Goal: Task Accomplishment & Management: Manage account settings

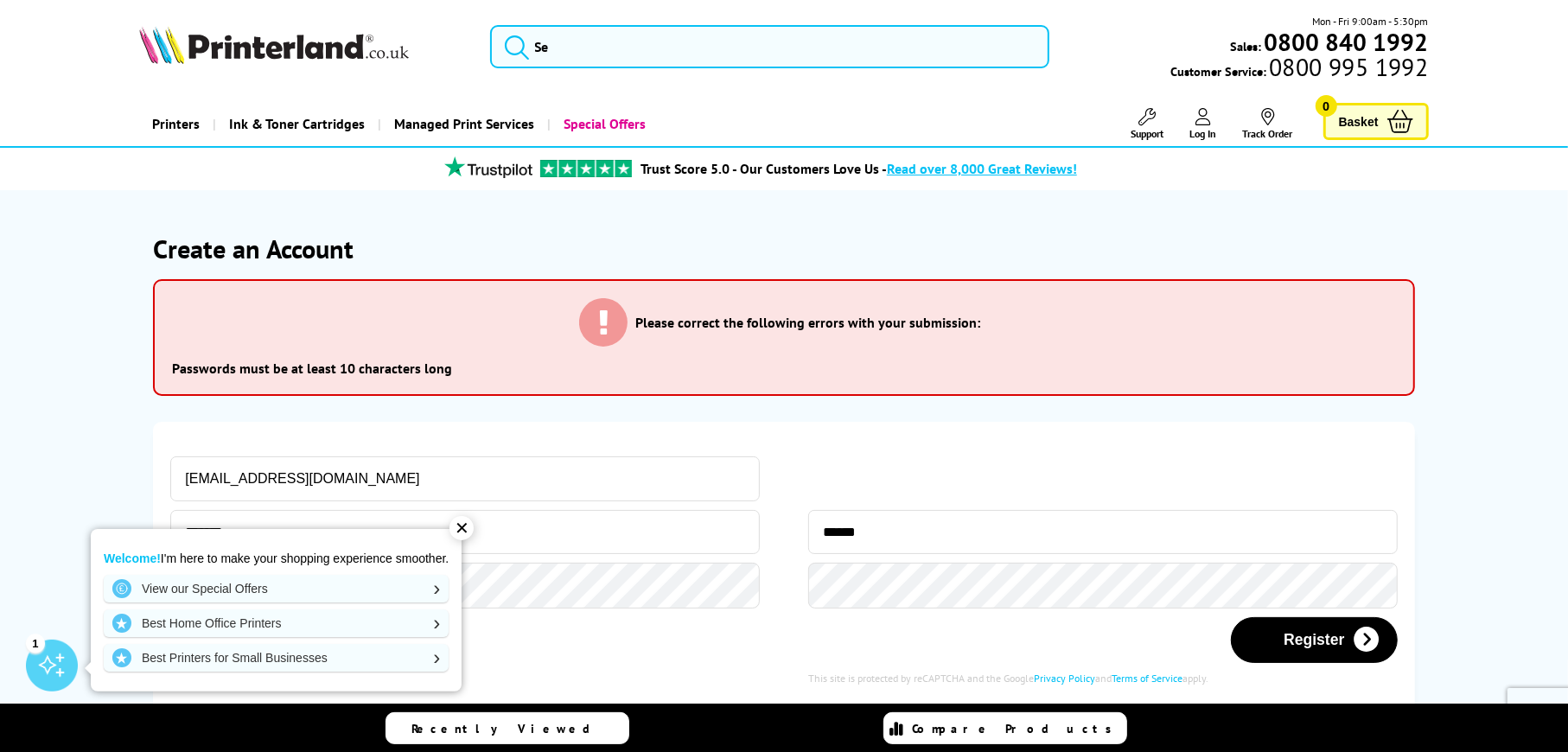
click at [459, 525] on div "✕" at bounding box center [461, 527] width 24 height 24
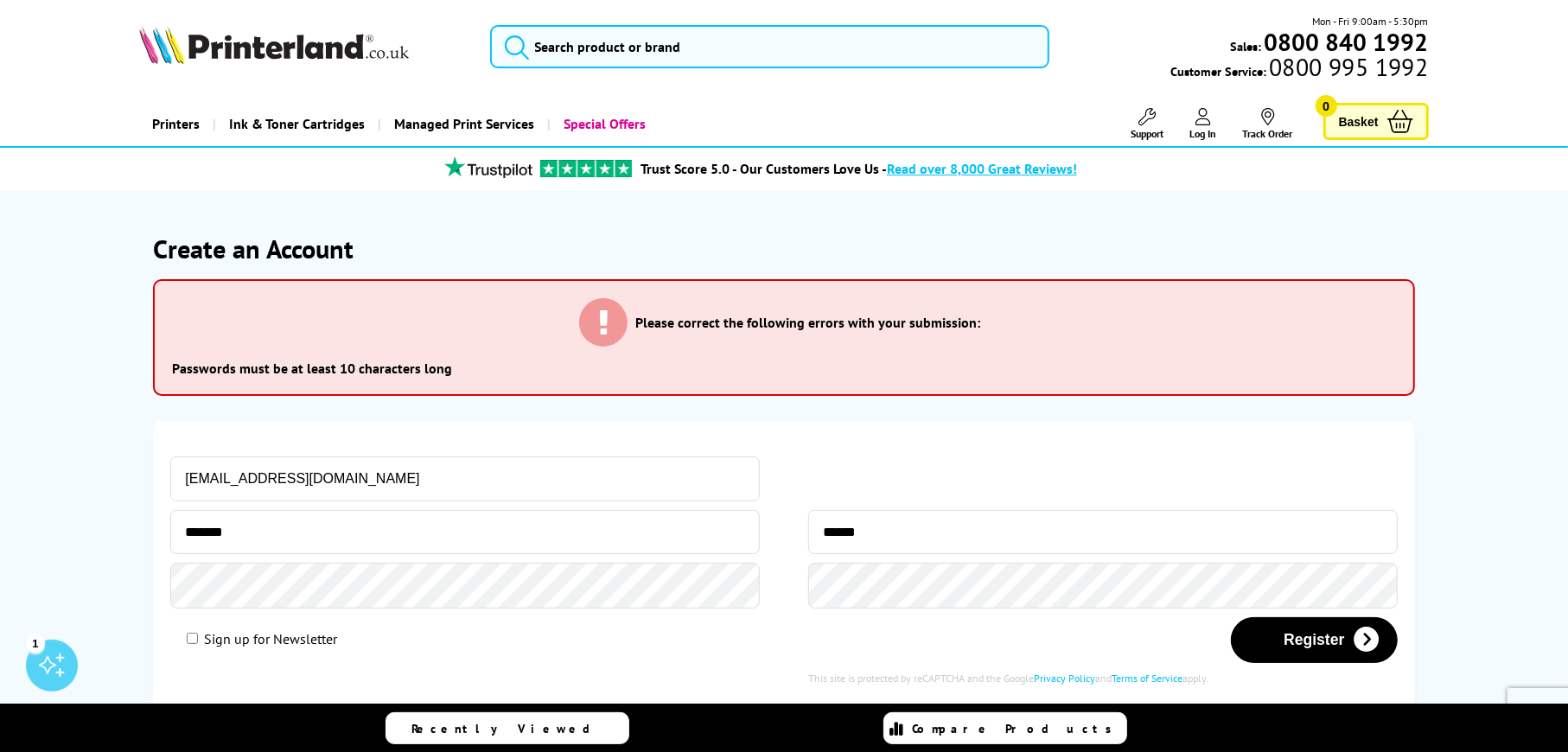
click at [997, 474] on div at bounding box center [1102, 483] width 589 height 54
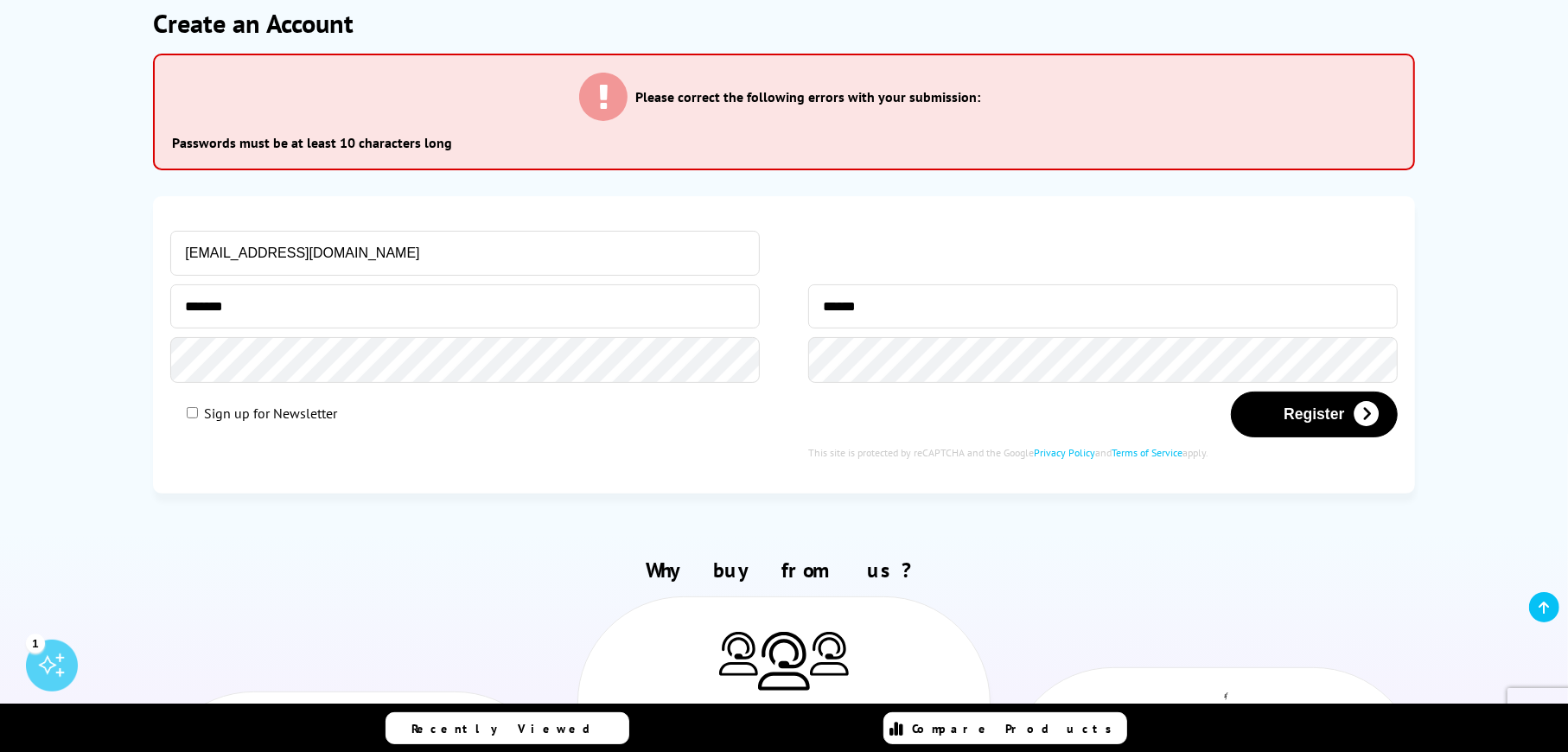
scroll to position [259, 0]
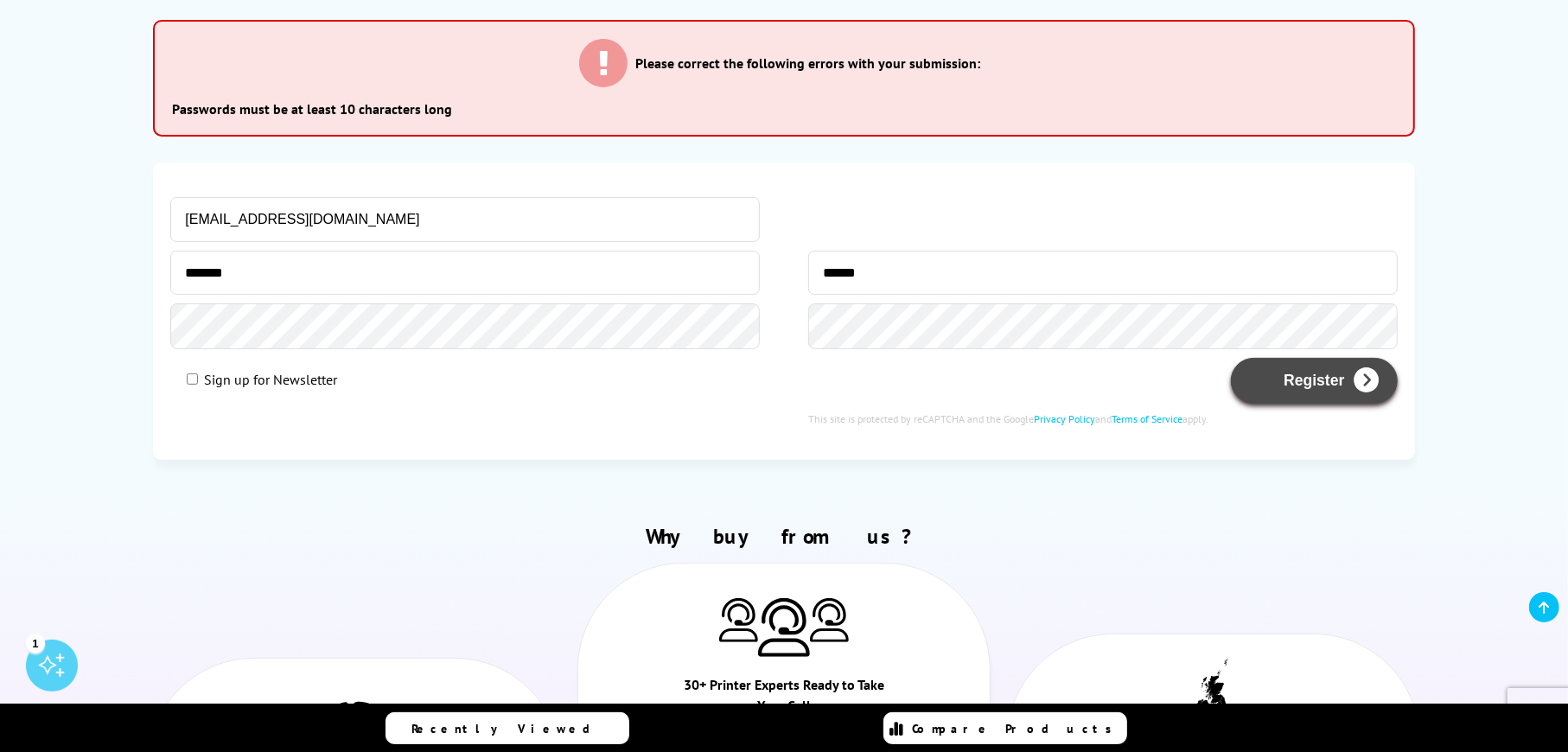
click at [1307, 382] on button "Register" at bounding box center [1313, 380] width 165 height 46
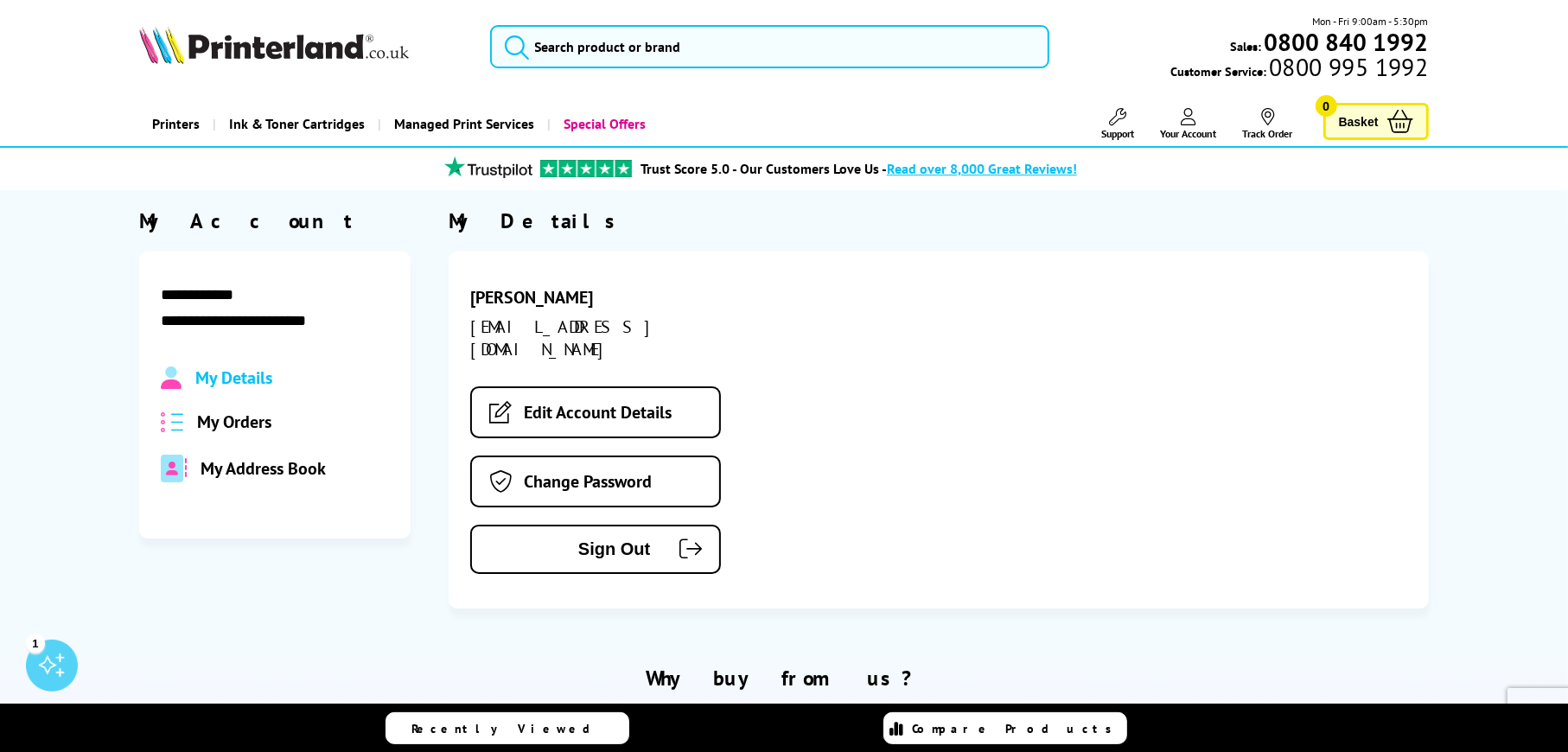
click at [258, 373] on span "My Details" at bounding box center [234, 376] width 77 height 22
click at [236, 425] on span "My Orders" at bounding box center [234, 421] width 74 height 22
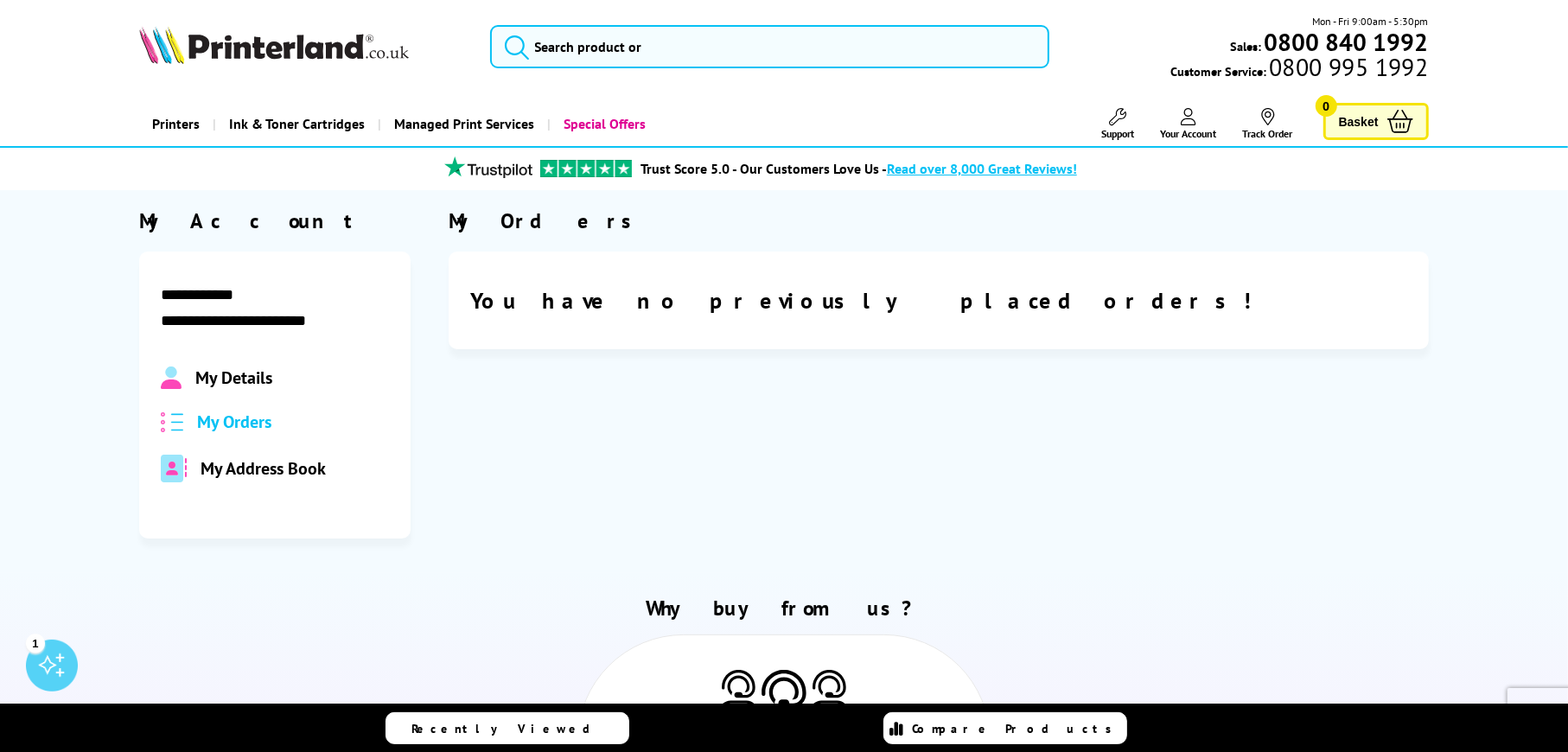
click at [220, 379] on span "My Details" at bounding box center [234, 376] width 77 height 22
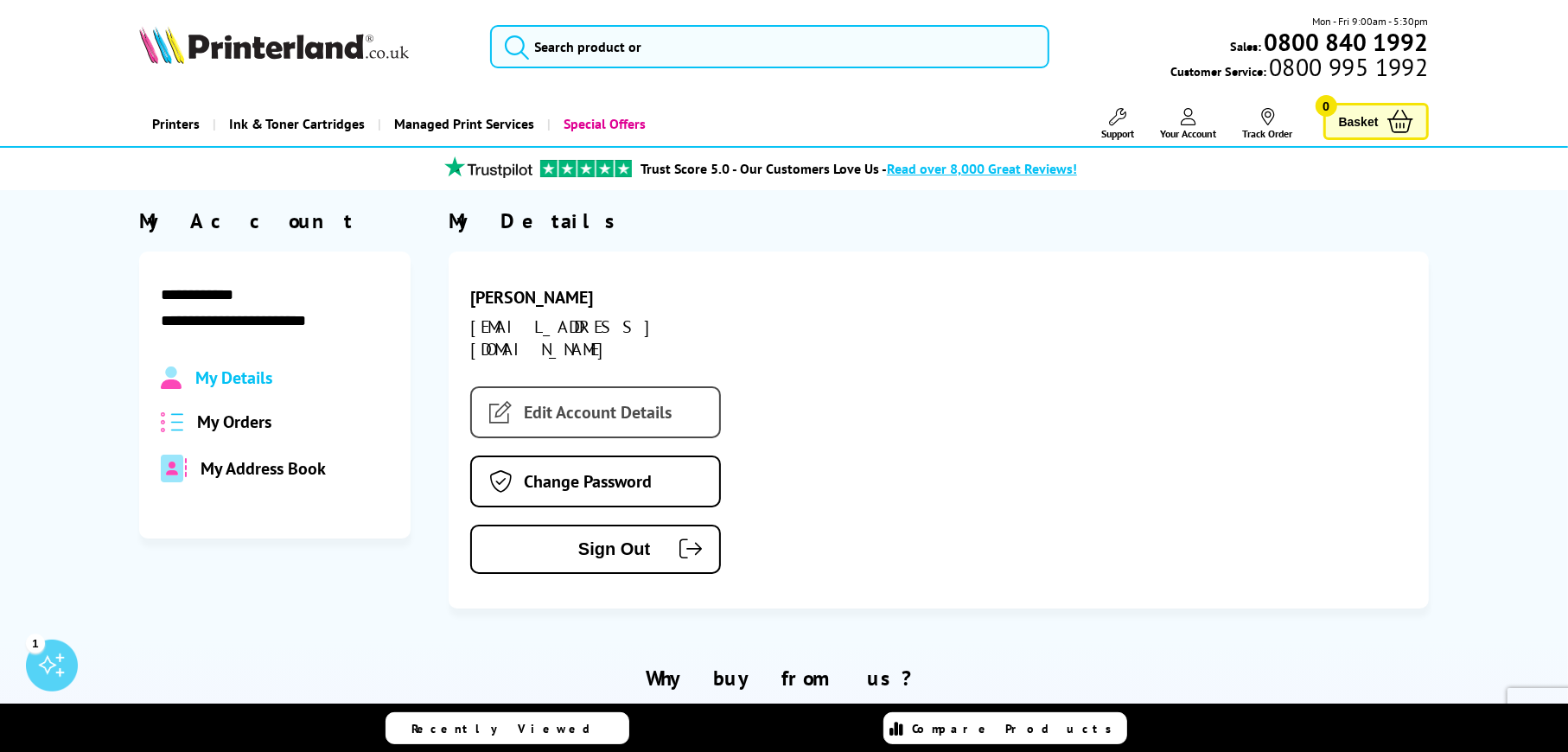
click at [578, 389] on link "Edit Account Details" at bounding box center [596, 412] width 251 height 52
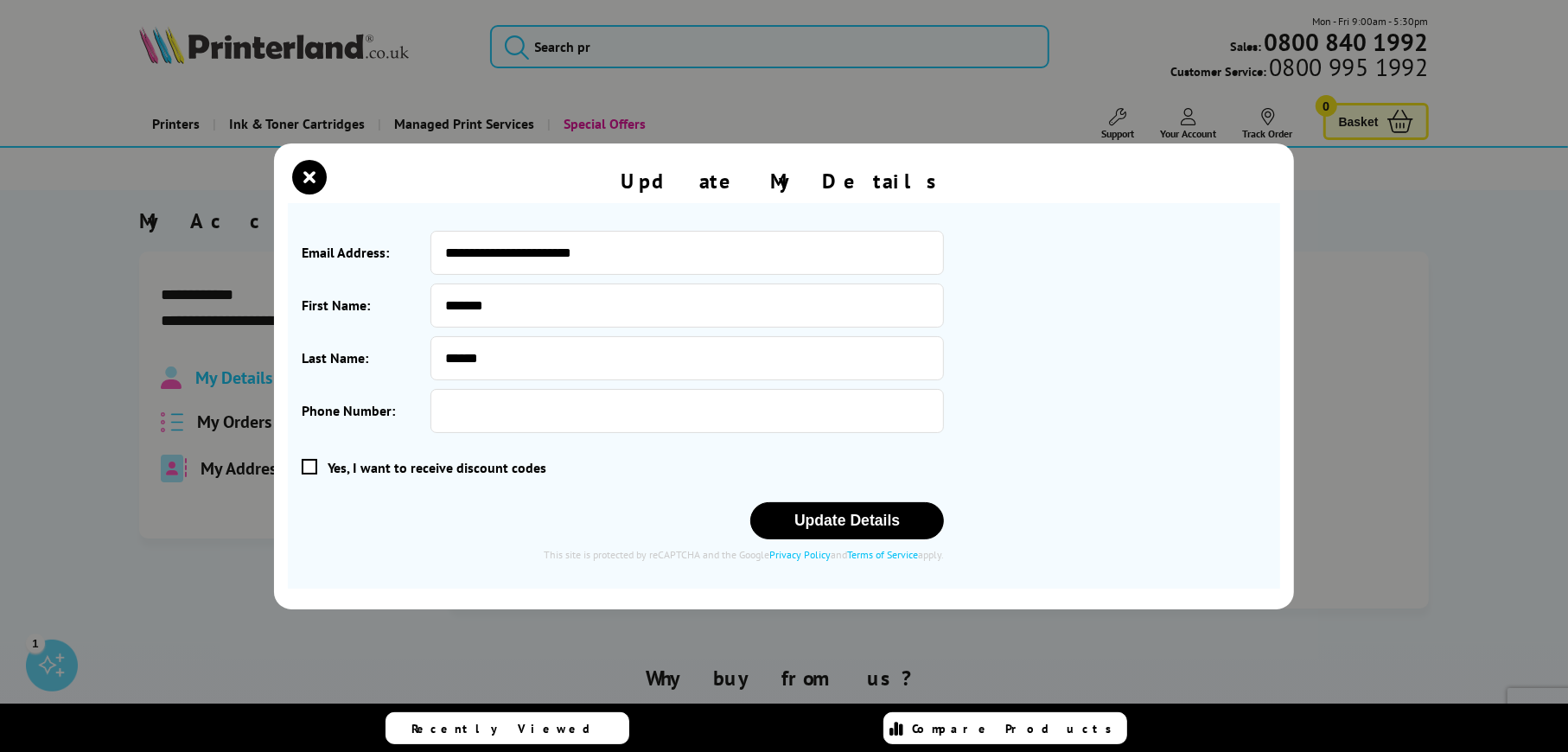
click at [304, 473] on span at bounding box center [310, 466] width 16 height 16
click at [305, 467] on input "checkbox" at bounding box center [305, 467] width 0 height 0
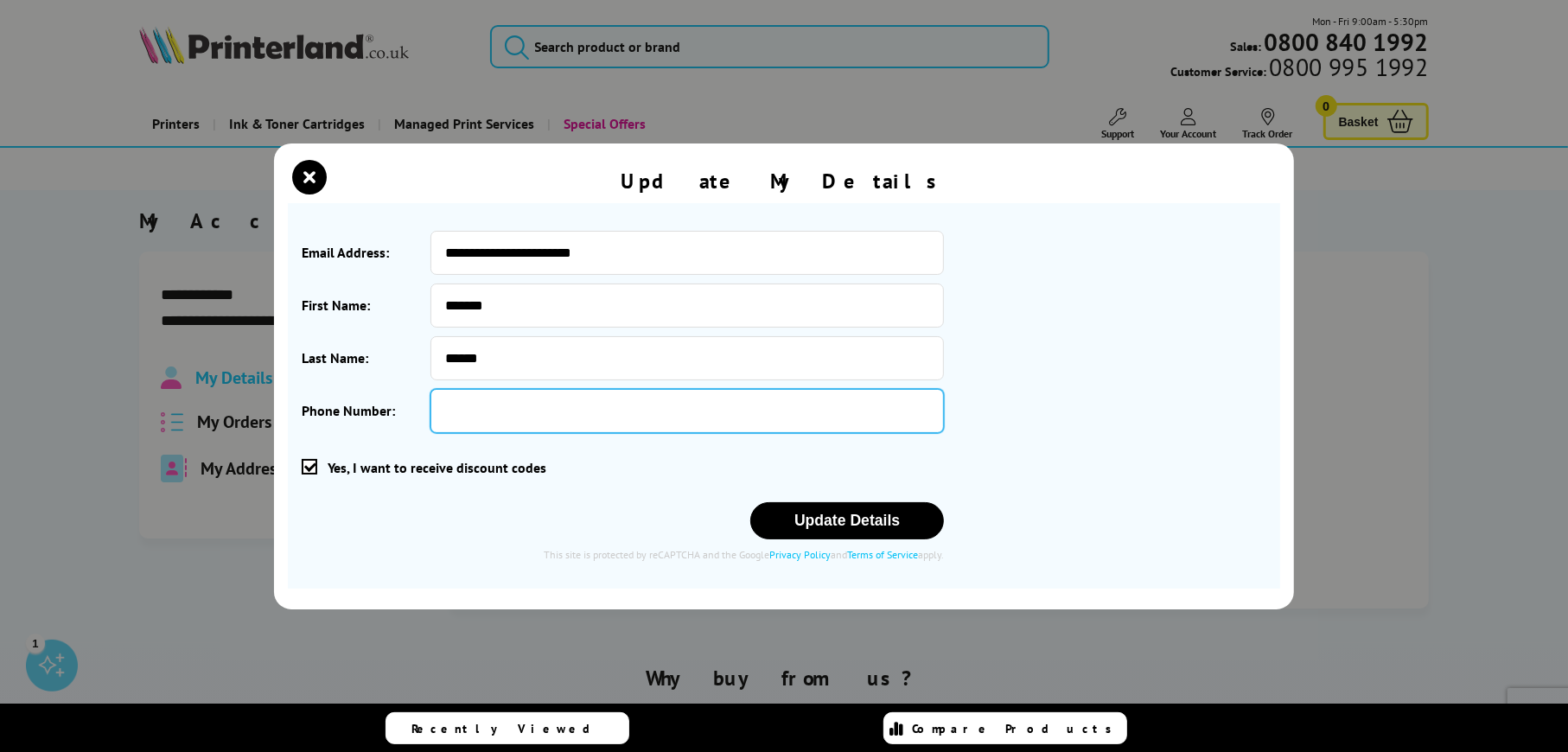
click at [484, 410] on input "Phone Number:" at bounding box center [686, 411] width 513 height 44
type input "**********"
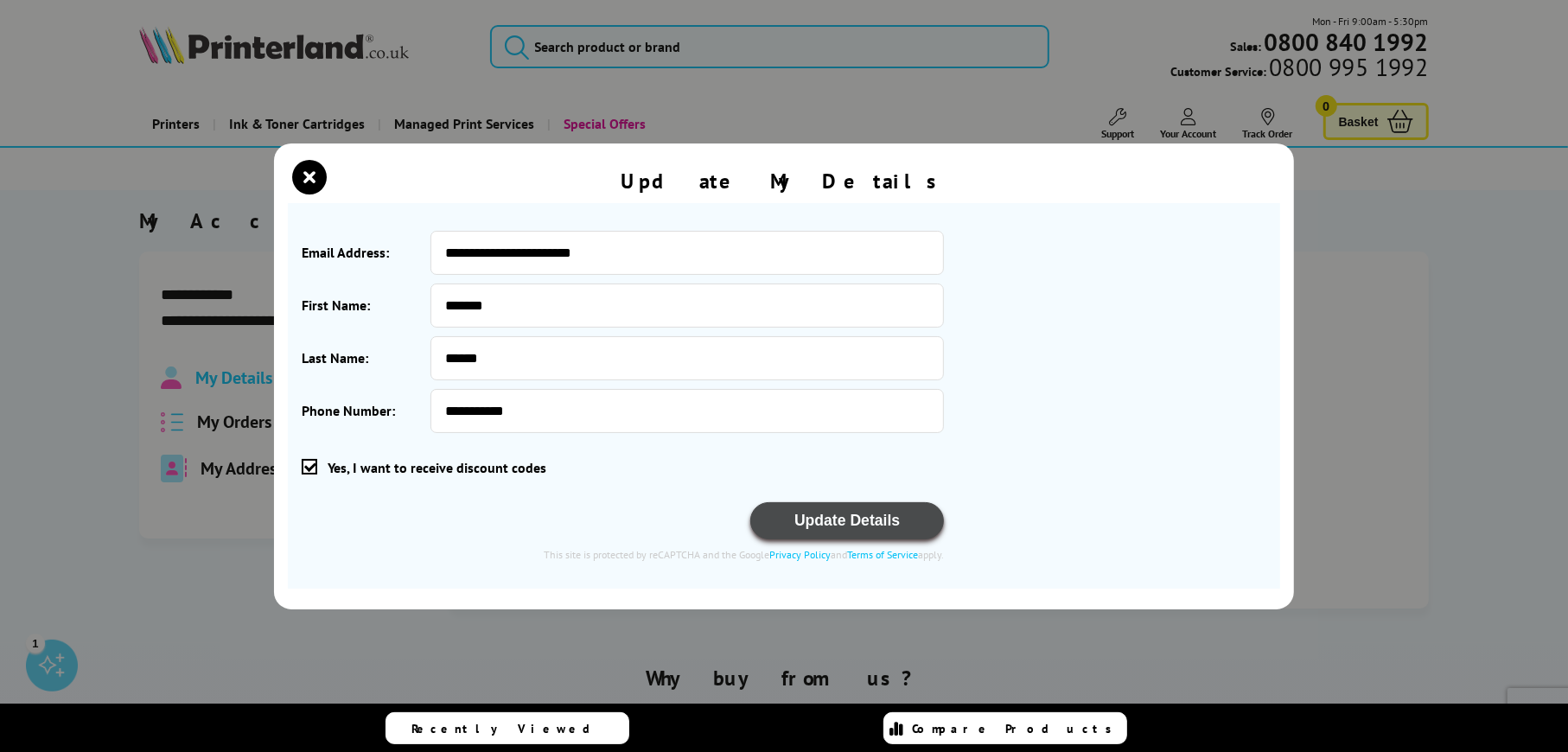
click at [857, 518] on button "Update Details" at bounding box center [847, 520] width 194 height 37
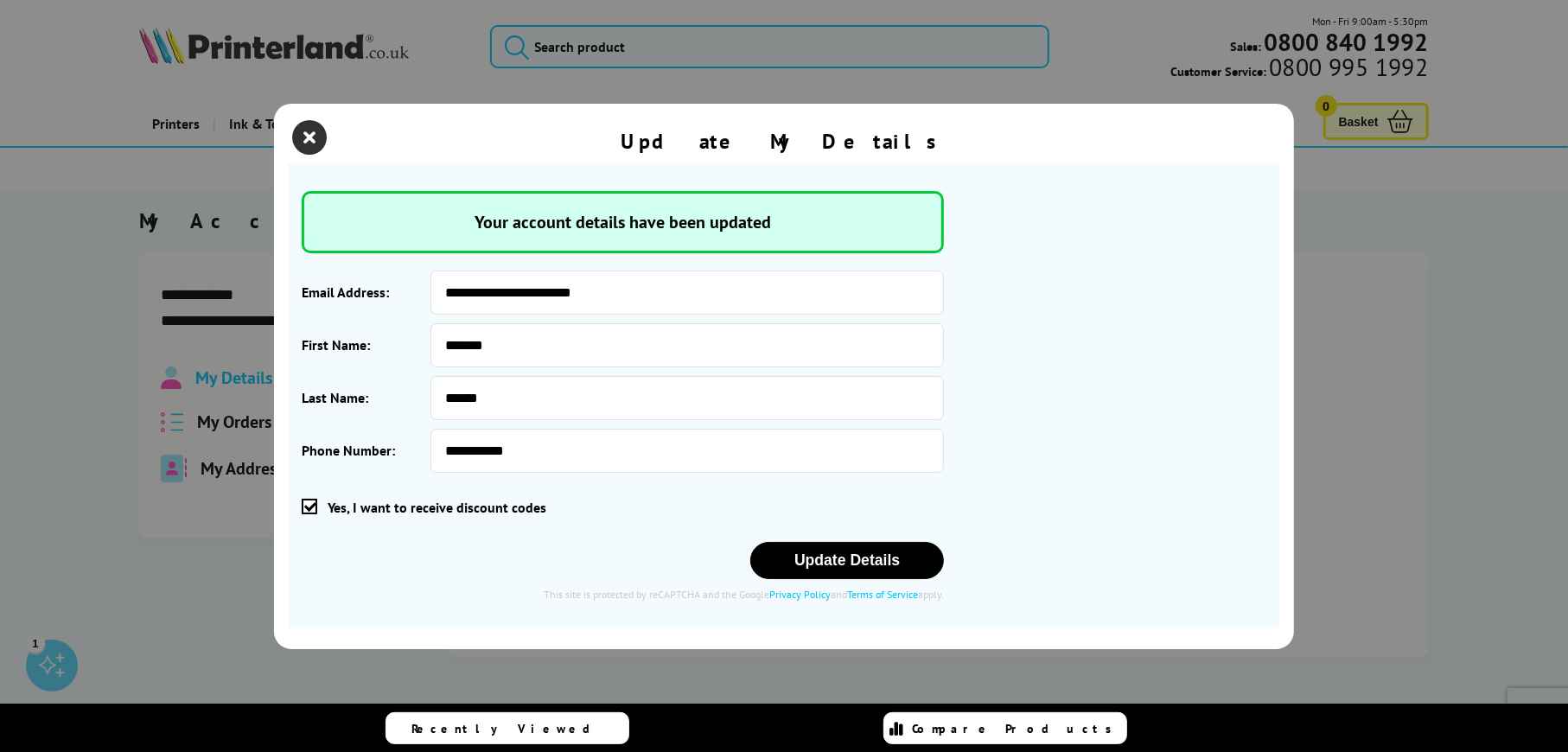
click at [309, 133] on icon "close modal" at bounding box center [310, 137] width 35 height 35
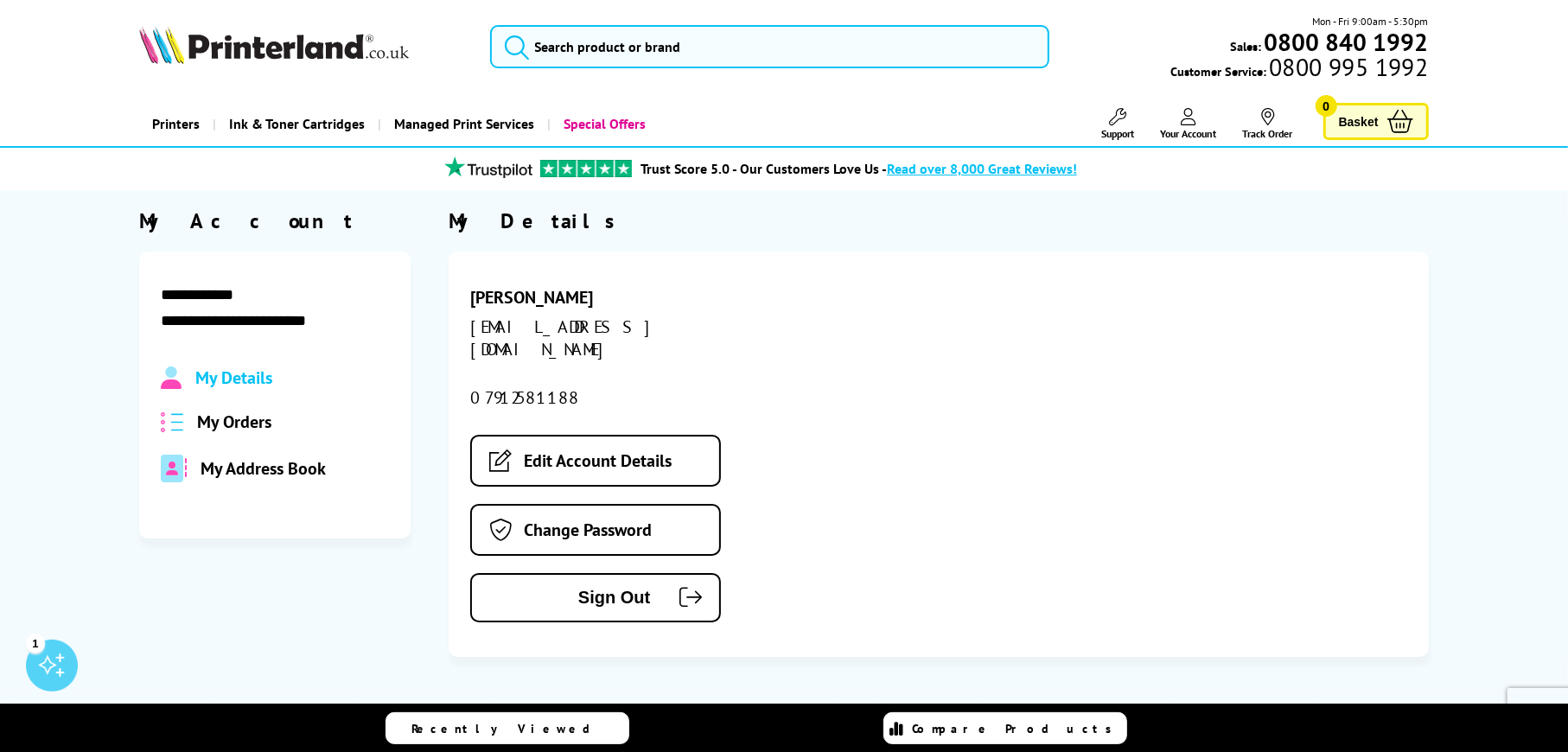
click at [253, 423] on span "My Orders" at bounding box center [234, 421] width 74 height 22
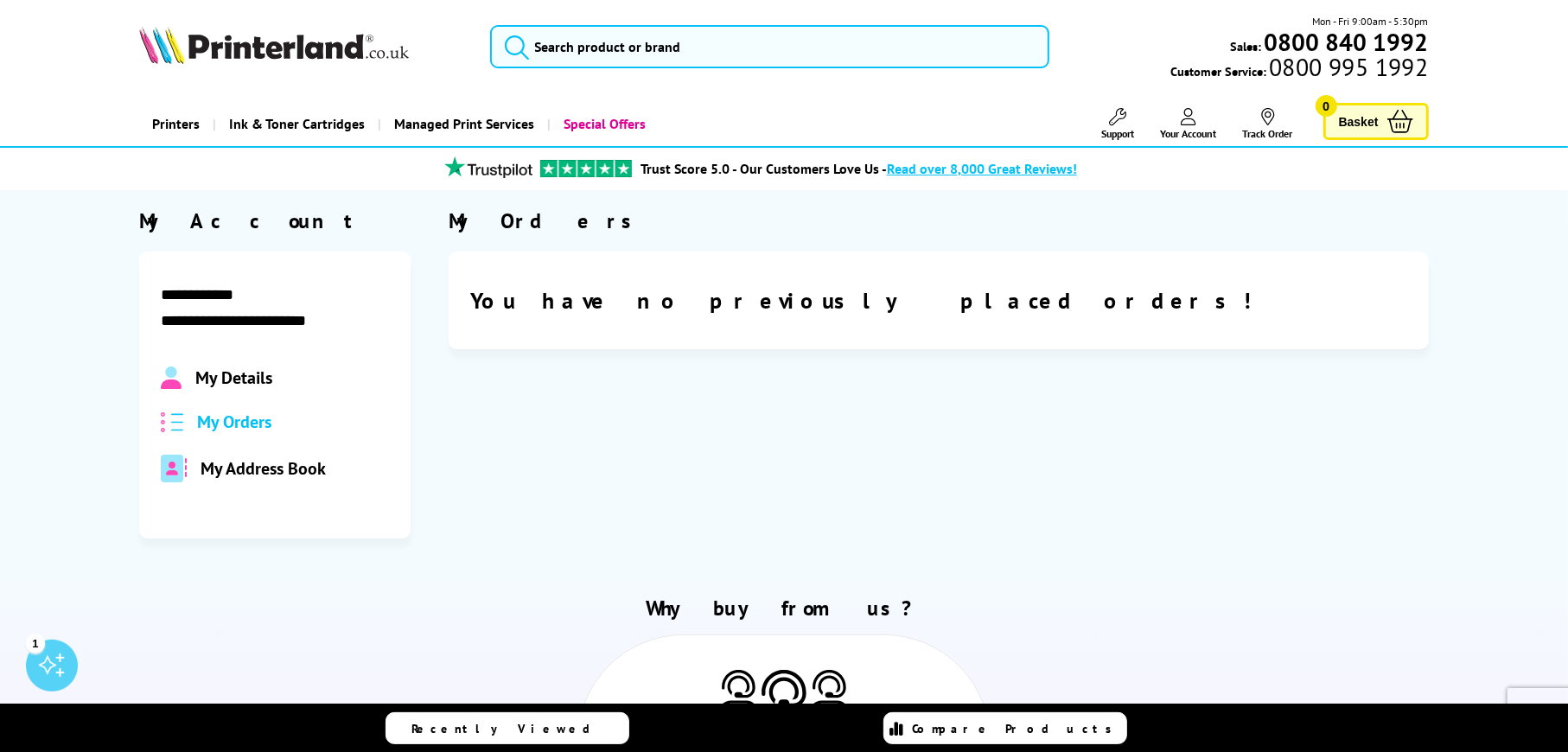
click at [248, 371] on span "My Details" at bounding box center [234, 376] width 77 height 22
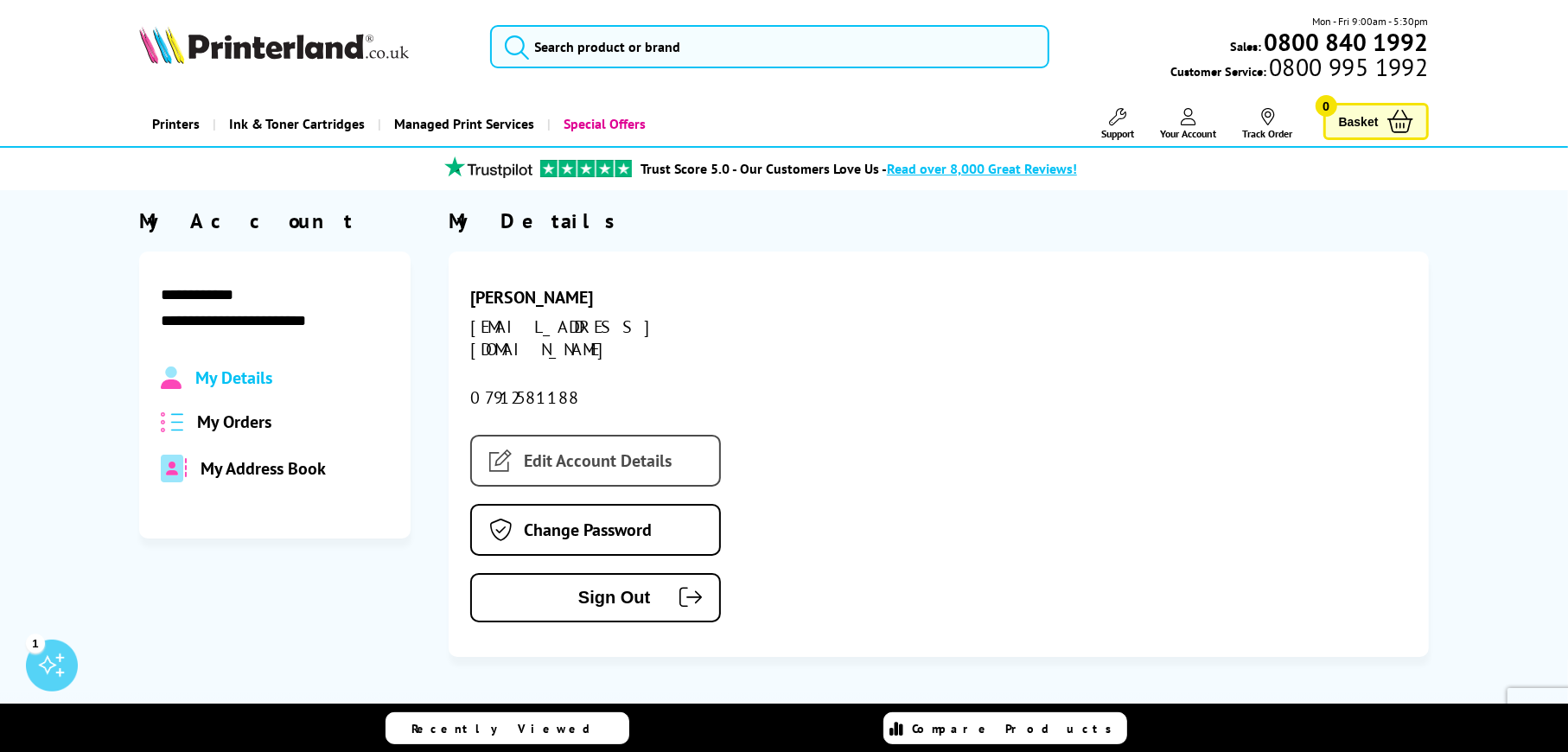
click at [609, 446] on link "Edit Account Details" at bounding box center [596, 460] width 251 height 52
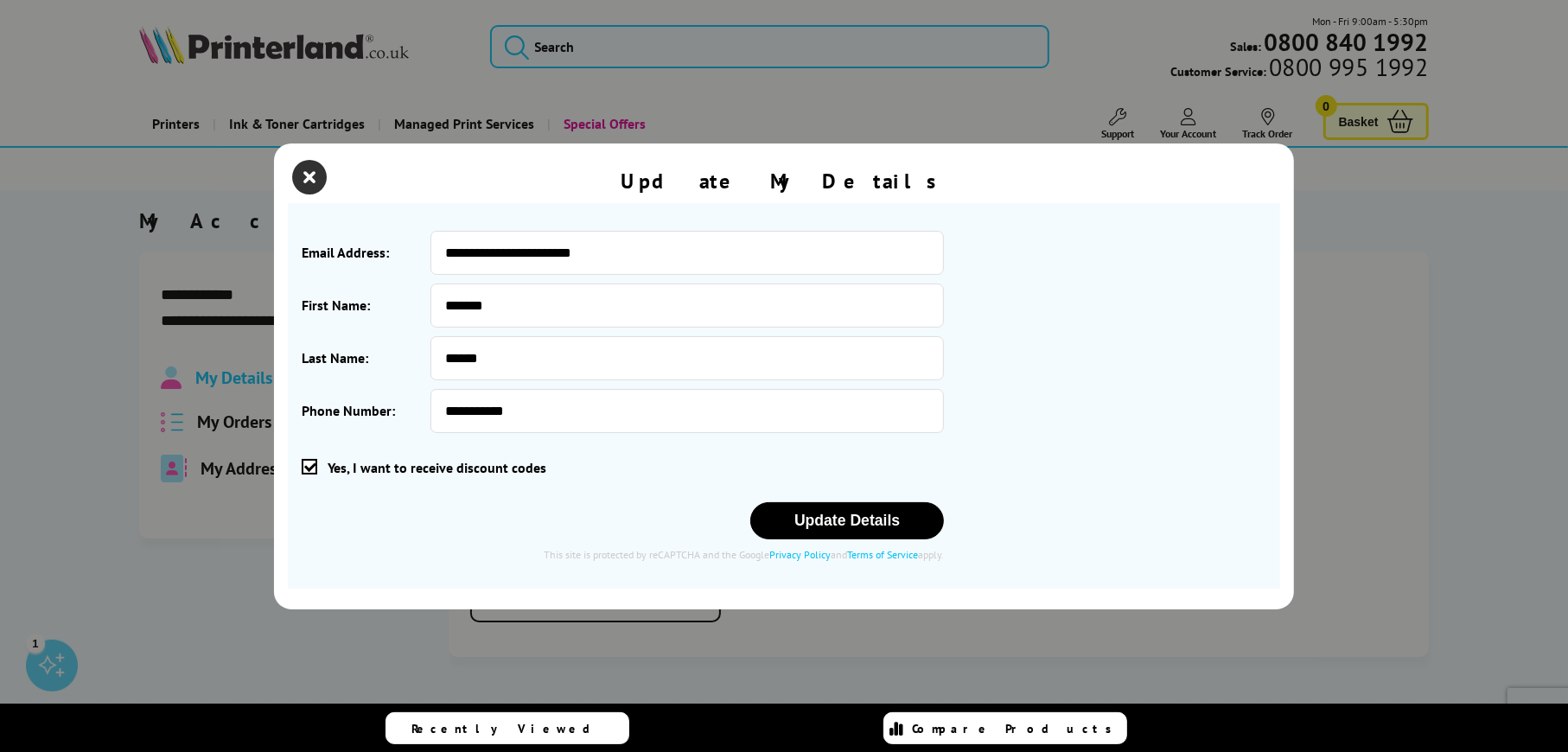
click at [312, 167] on icon "close modal" at bounding box center [310, 177] width 35 height 35
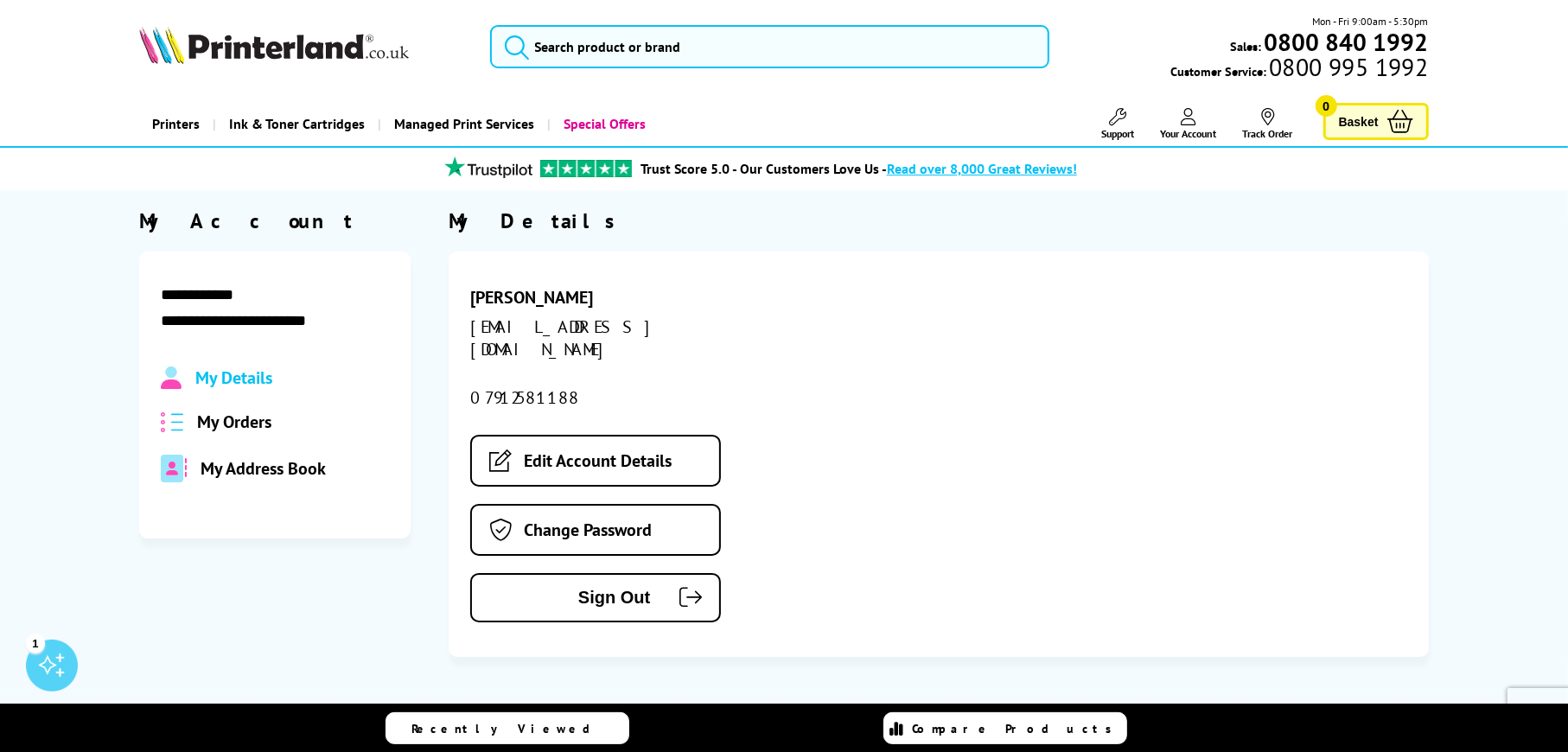
click at [246, 466] on span "My Address Book" at bounding box center [263, 468] width 126 height 22
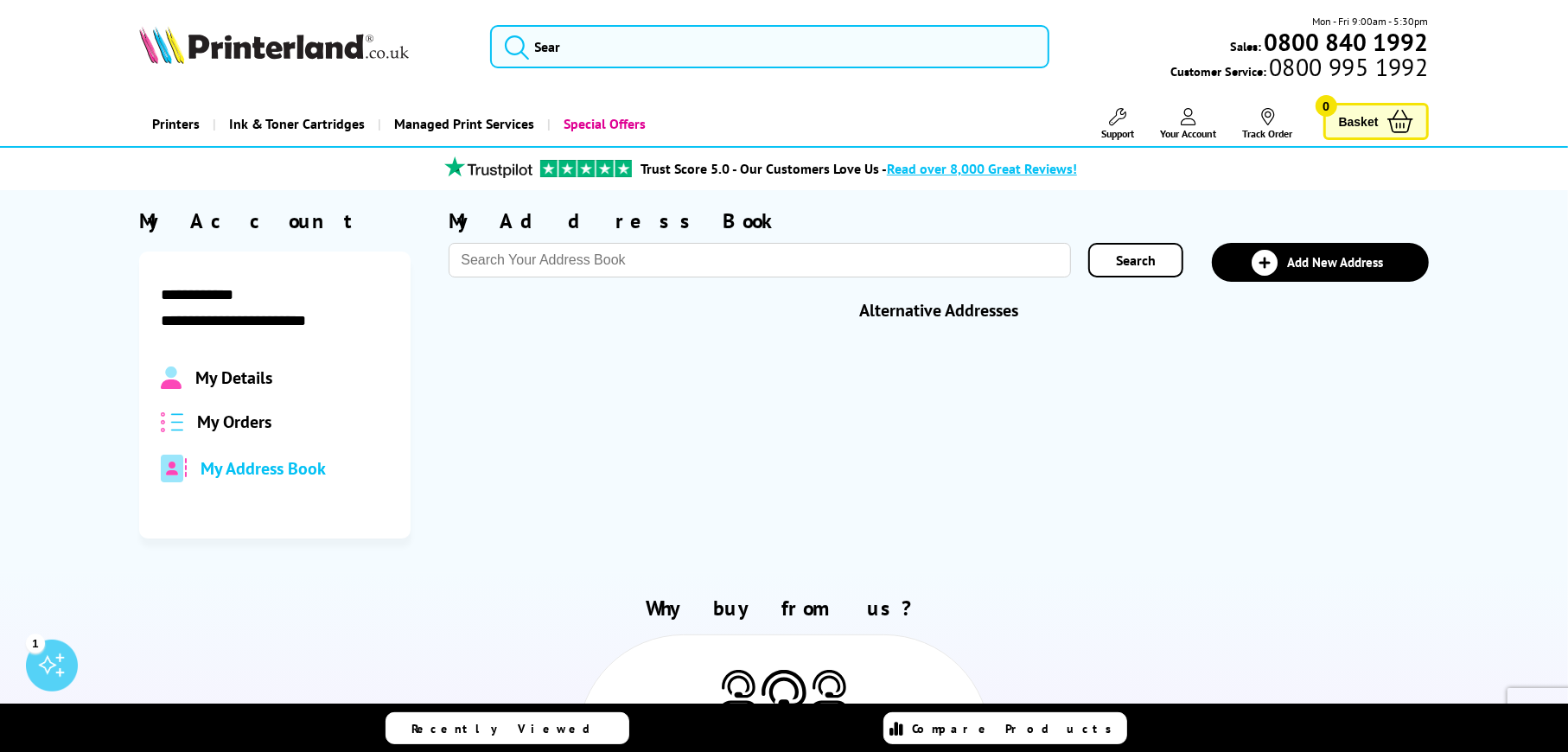
click at [1133, 260] on span "Search" at bounding box center [1135, 260] width 40 height 18
click at [1344, 258] on span "Add New Address" at bounding box center [1335, 262] width 96 height 17
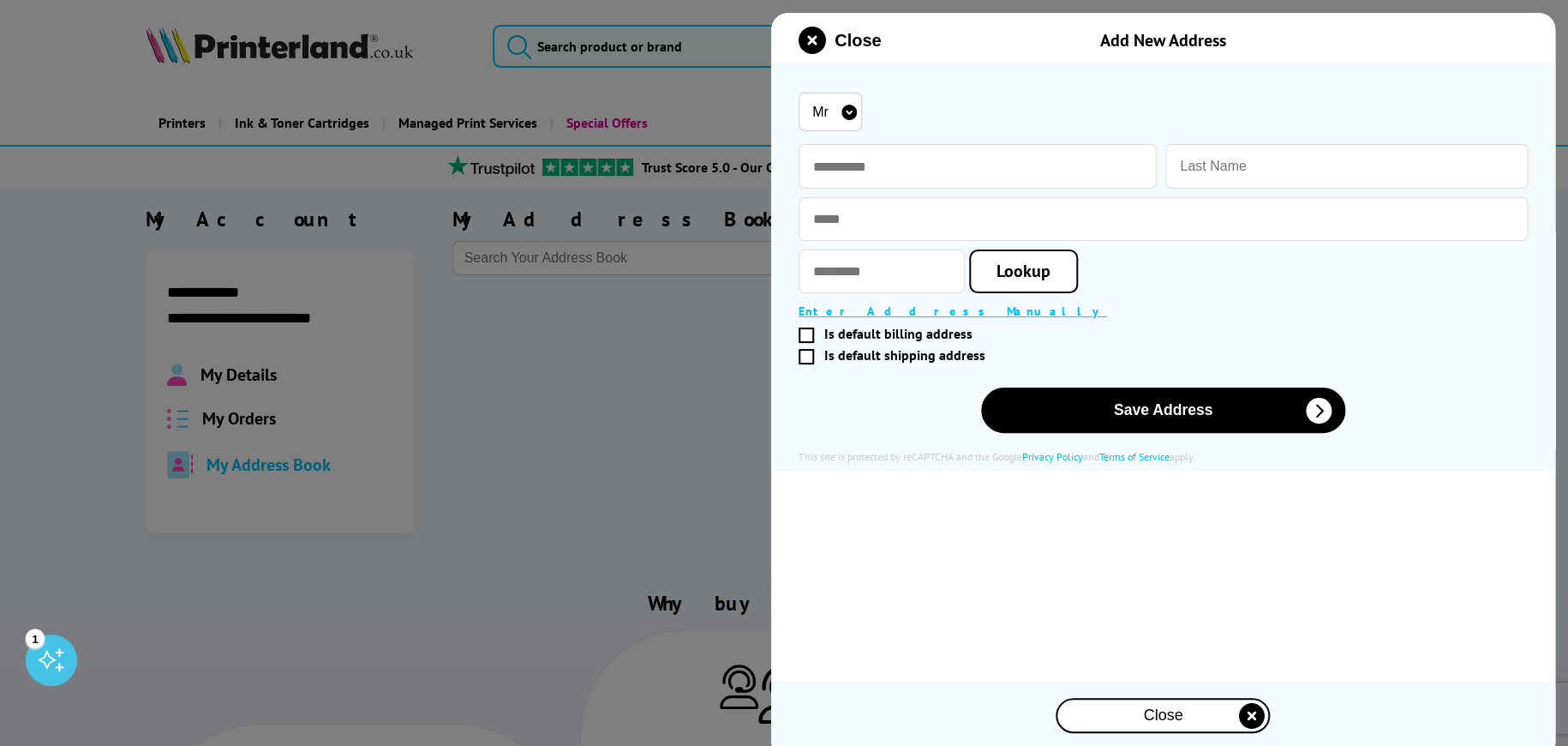
click at [806, 340] on span at bounding box center [807, 335] width 15 height 15
click at [806, 334] on input "Is default billing address" at bounding box center [1159, 334] width 715 height 0
click at [803, 362] on span at bounding box center [807, 356] width 15 height 15
click at [803, 355] on input "Is default shipping address" at bounding box center [1159, 355] width 715 height 0
click at [844, 175] on input "First Name:" at bounding box center [977, 166] width 358 height 44
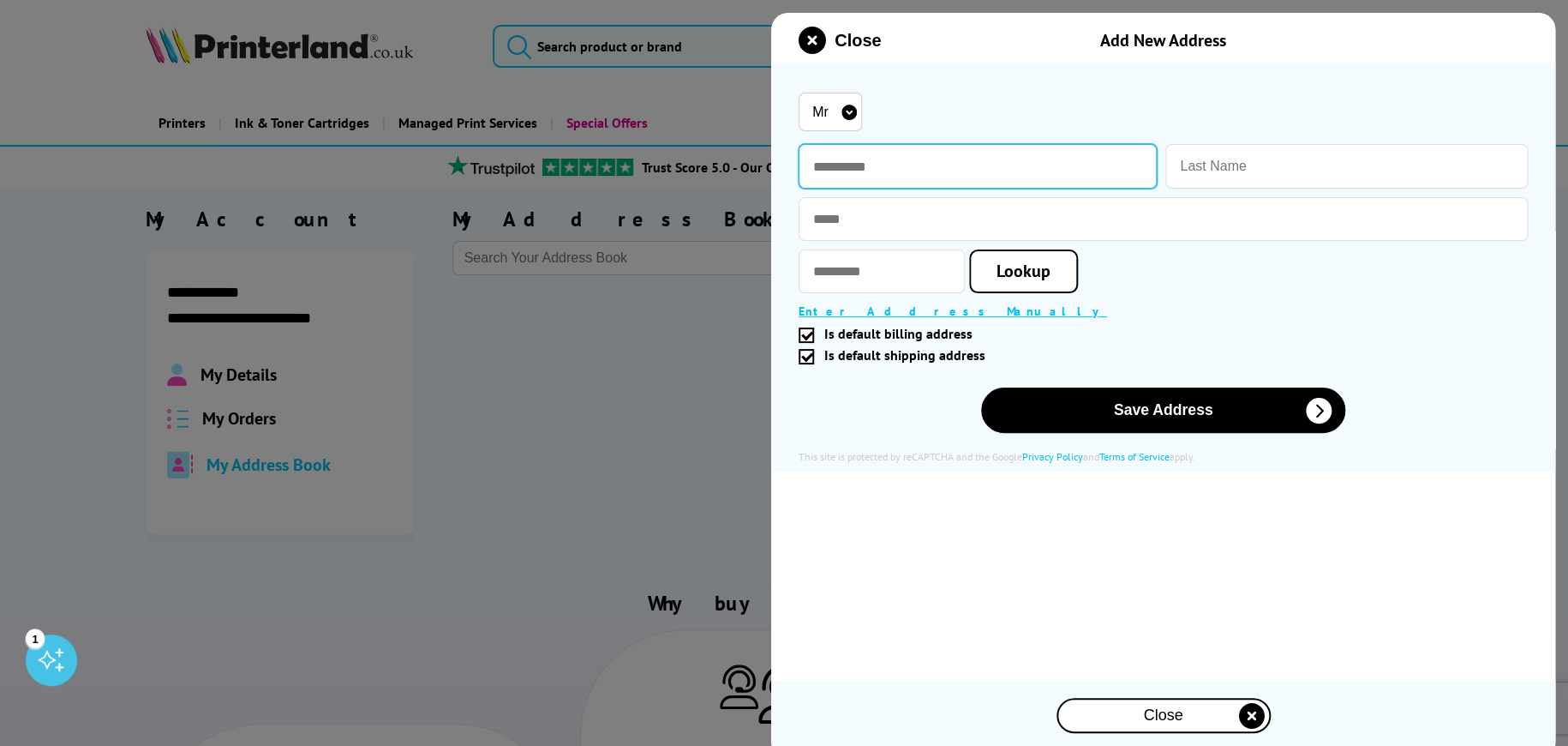
type input "*******"
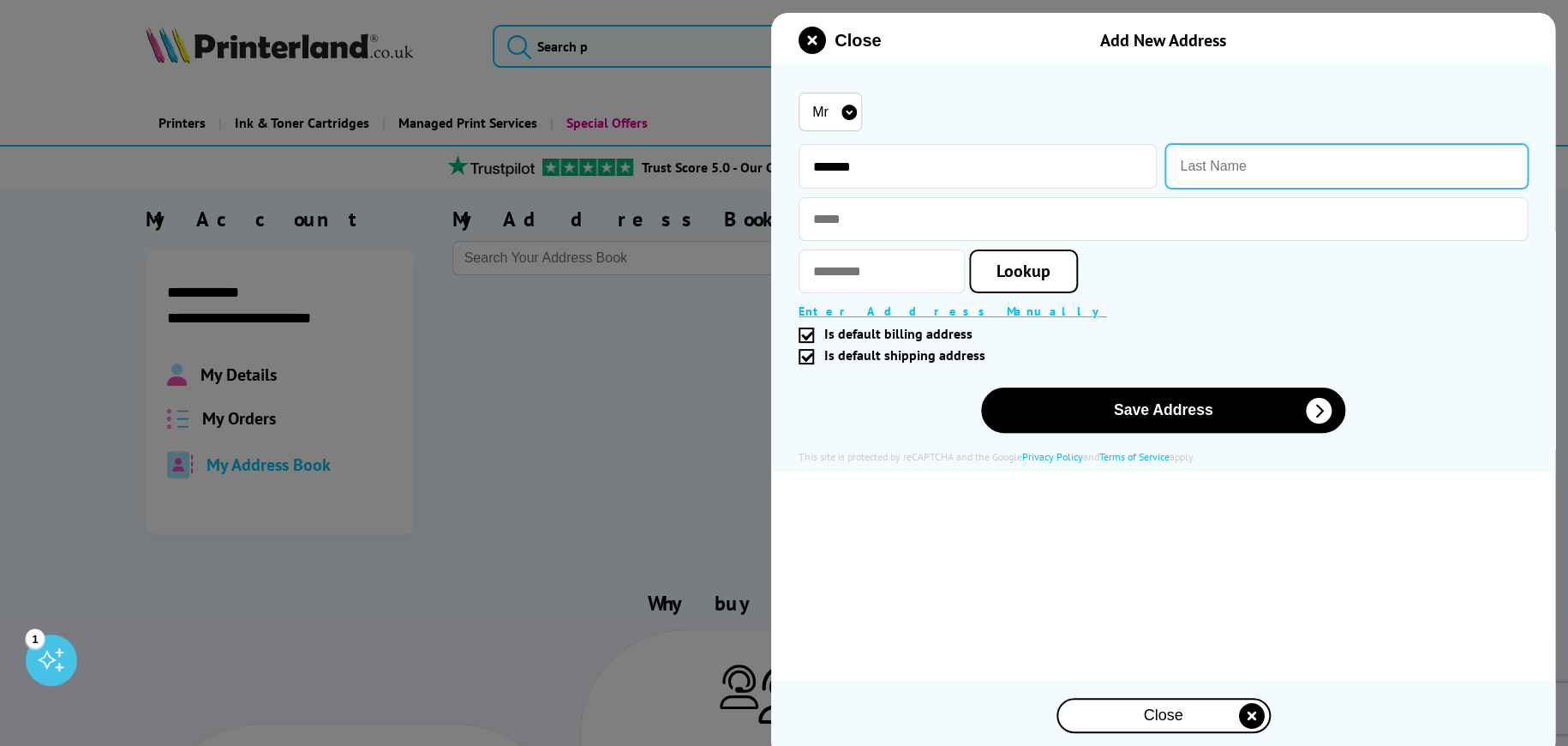
click at [1189, 178] on input "text" at bounding box center [1347, 166] width 363 height 44
type input "S"
type input "Surean"
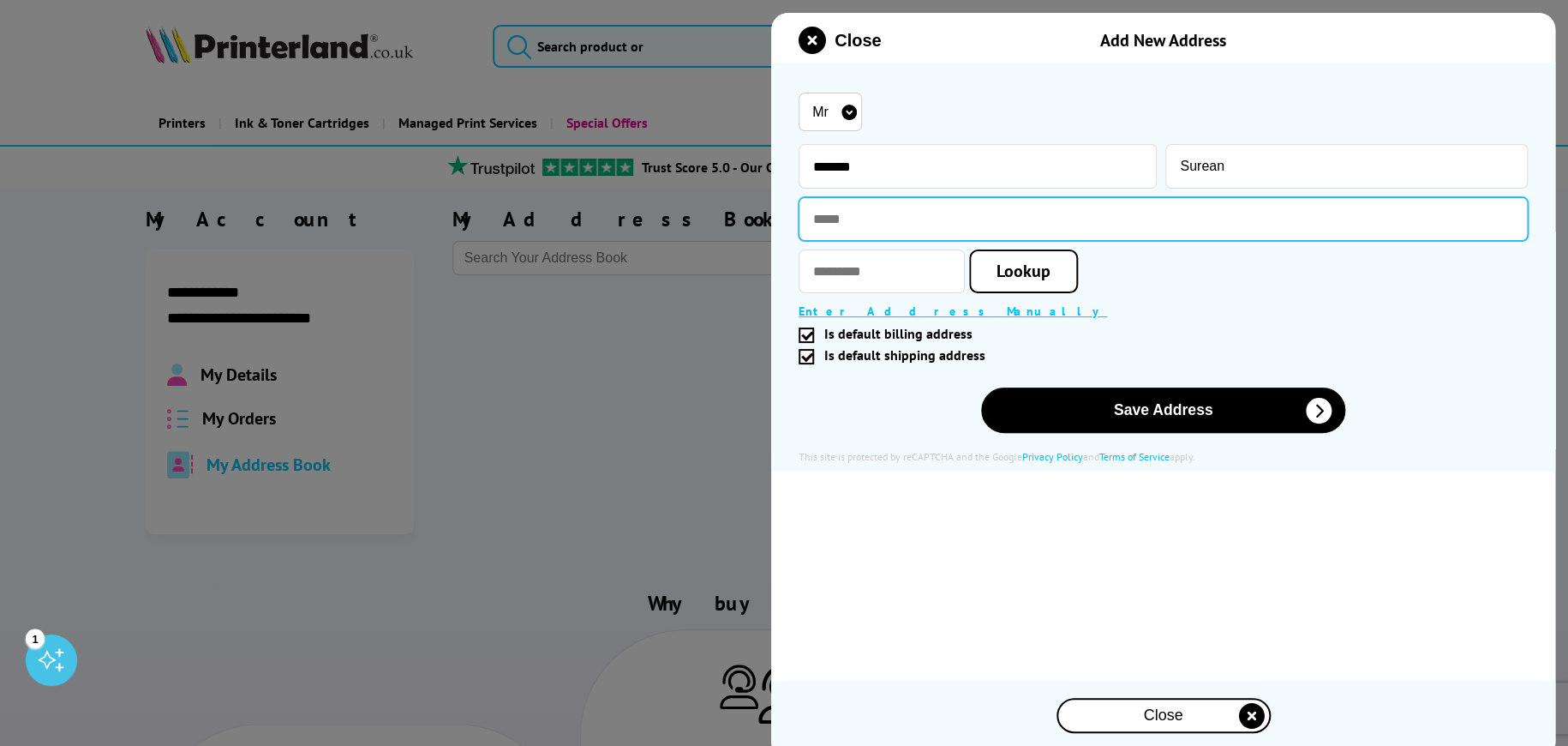
click at [942, 221] on input "Phone Number:" at bounding box center [1164, 218] width 729 height 43
type input "**********"
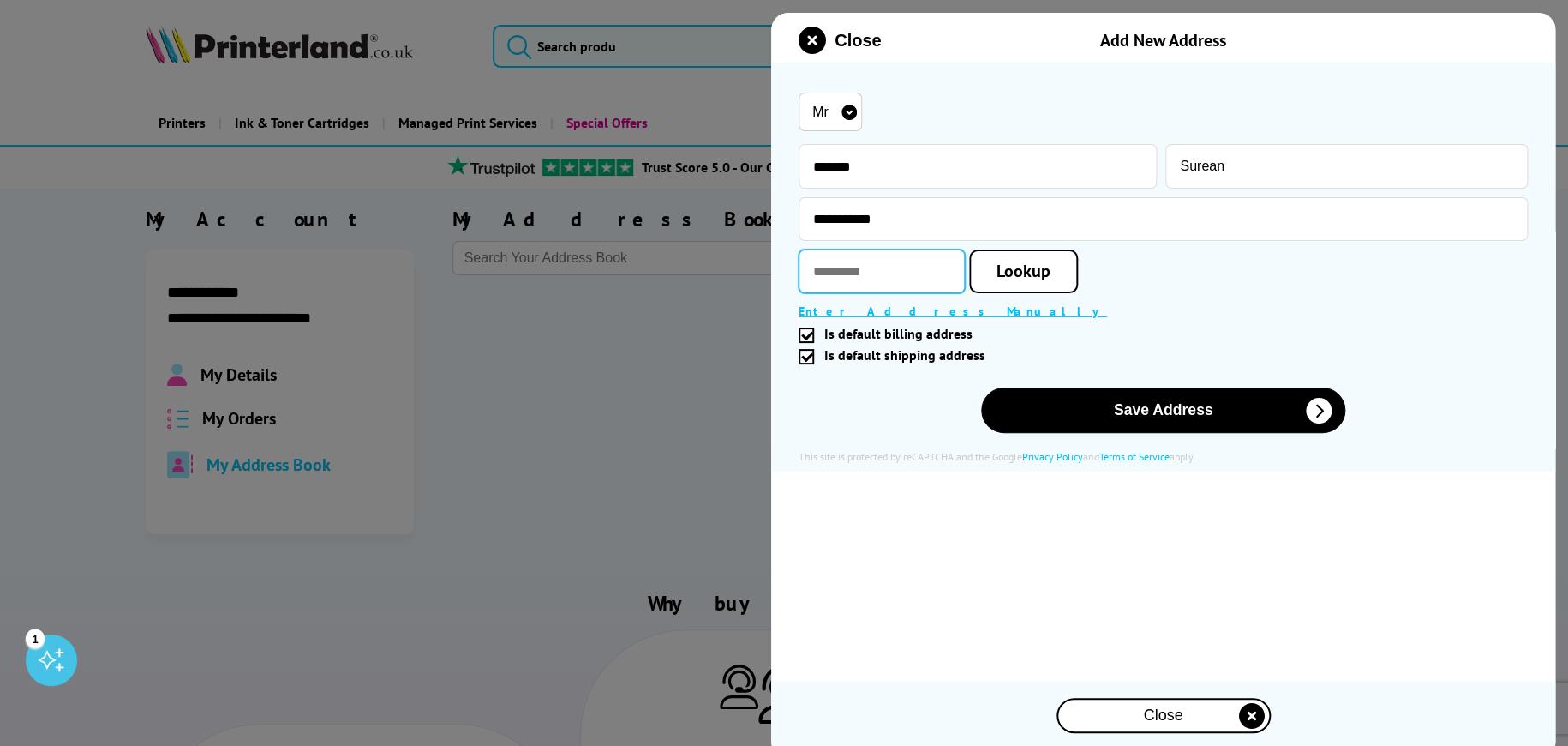
click at [854, 278] on input "text" at bounding box center [882, 270] width 166 height 43
type input "********"
click at [1041, 273] on span "Lookup" at bounding box center [1024, 270] width 54 height 22
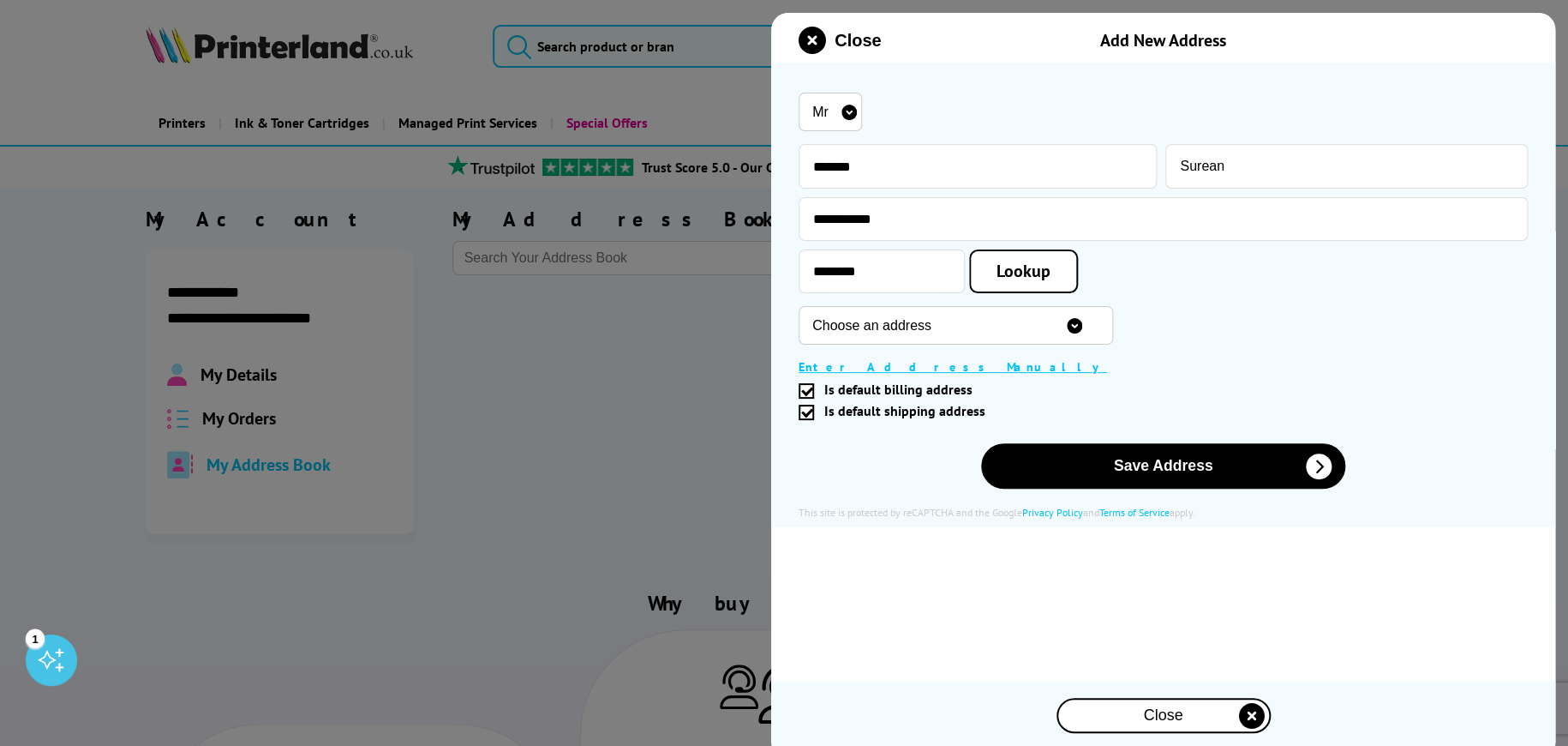
click at [898, 324] on select "Choose an address 62A, Churchway, Haddenham, Aylesbury, HP17 8HA 48 Churchway, …" at bounding box center [956, 325] width 315 height 39
select select "GB|RM|A|10905199"
click at [799, 310] on select "Choose an address 62A, Churchway, Haddenham, Aylesbury, HP17 8HA 48 Churchway, …" at bounding box center [956, 325] width 315 height 39
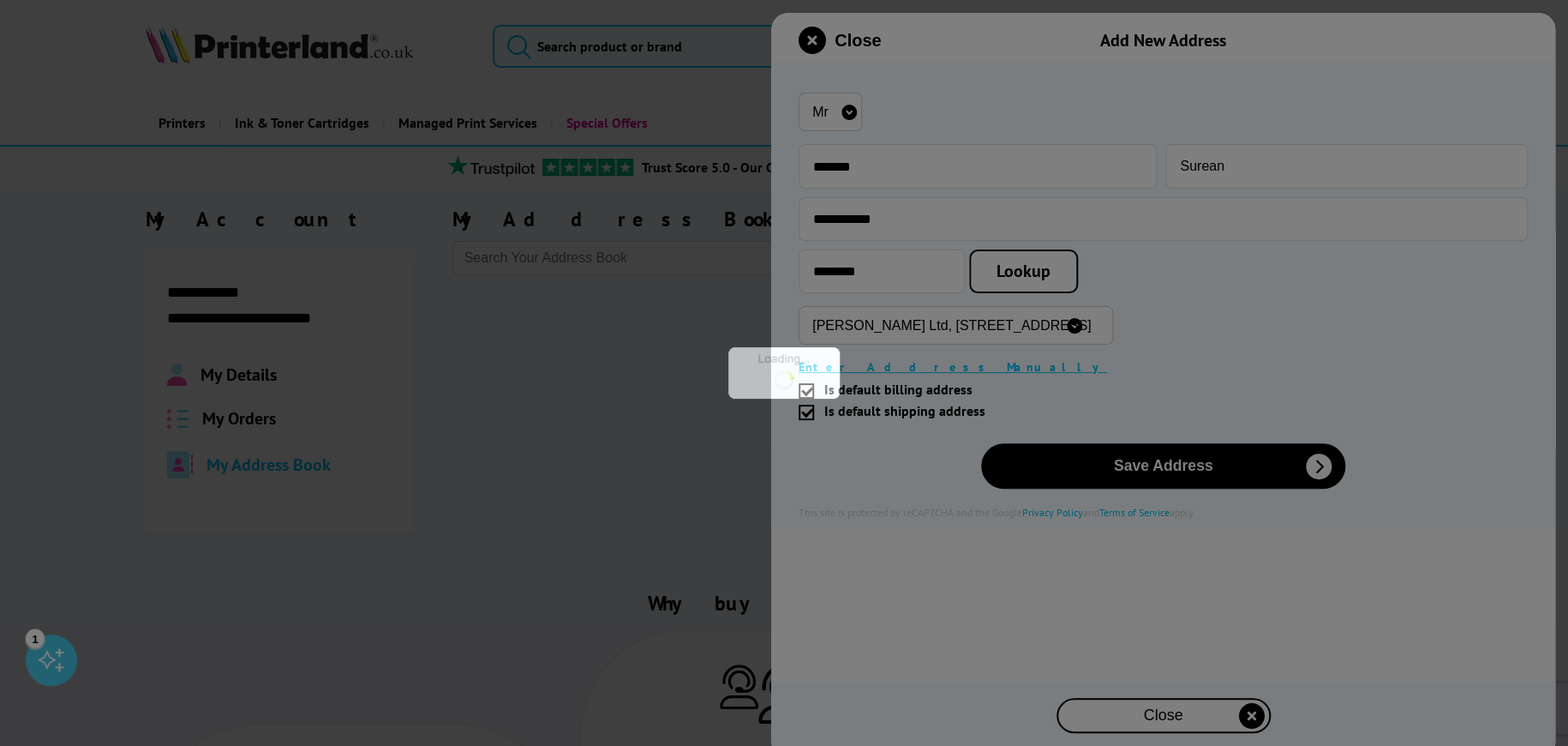
type input "********"
type input "Ivor Miles Ltd"
type input "Churchway"
type input "Haddenham"
type input "Aylesbury"
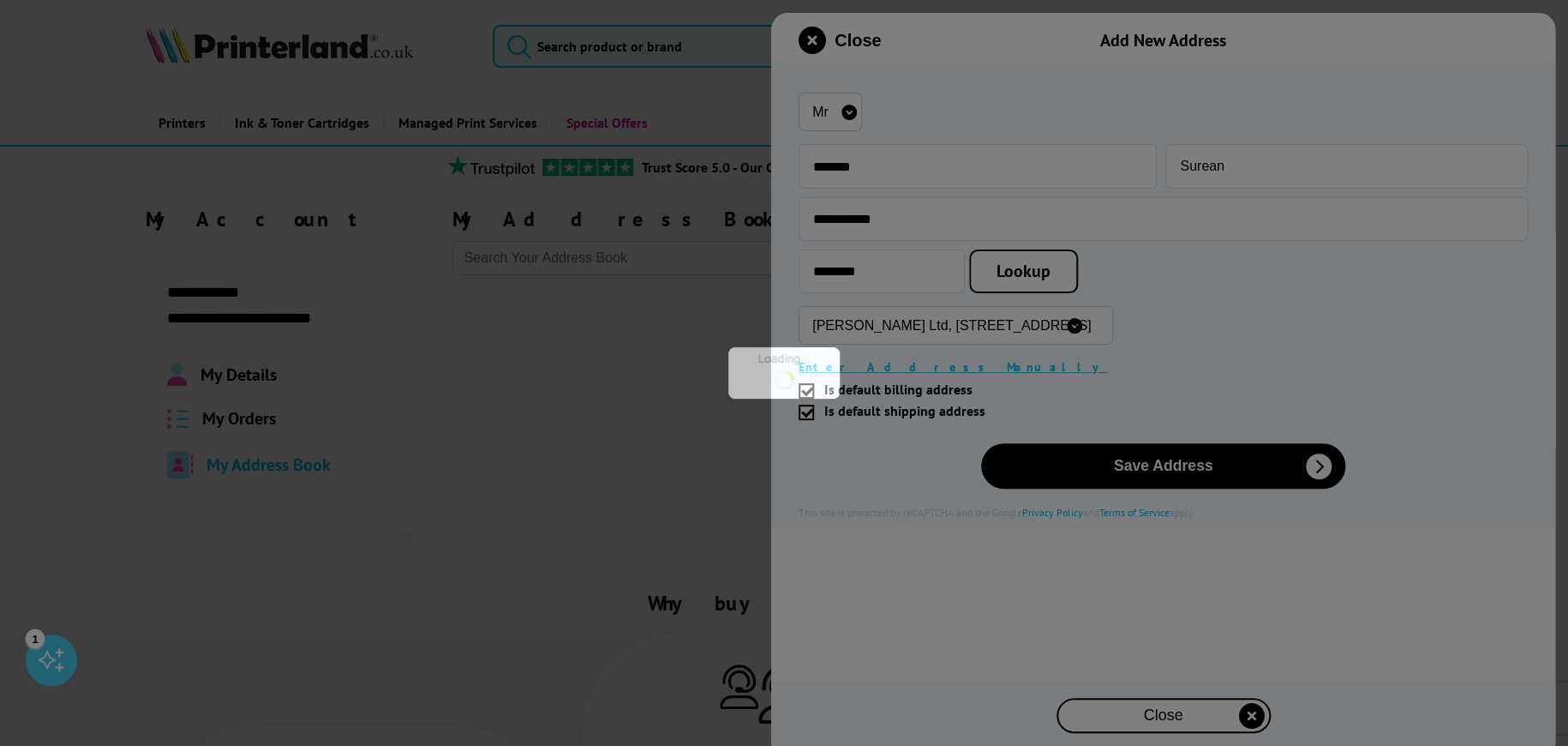
type input "Buckinghamshire"
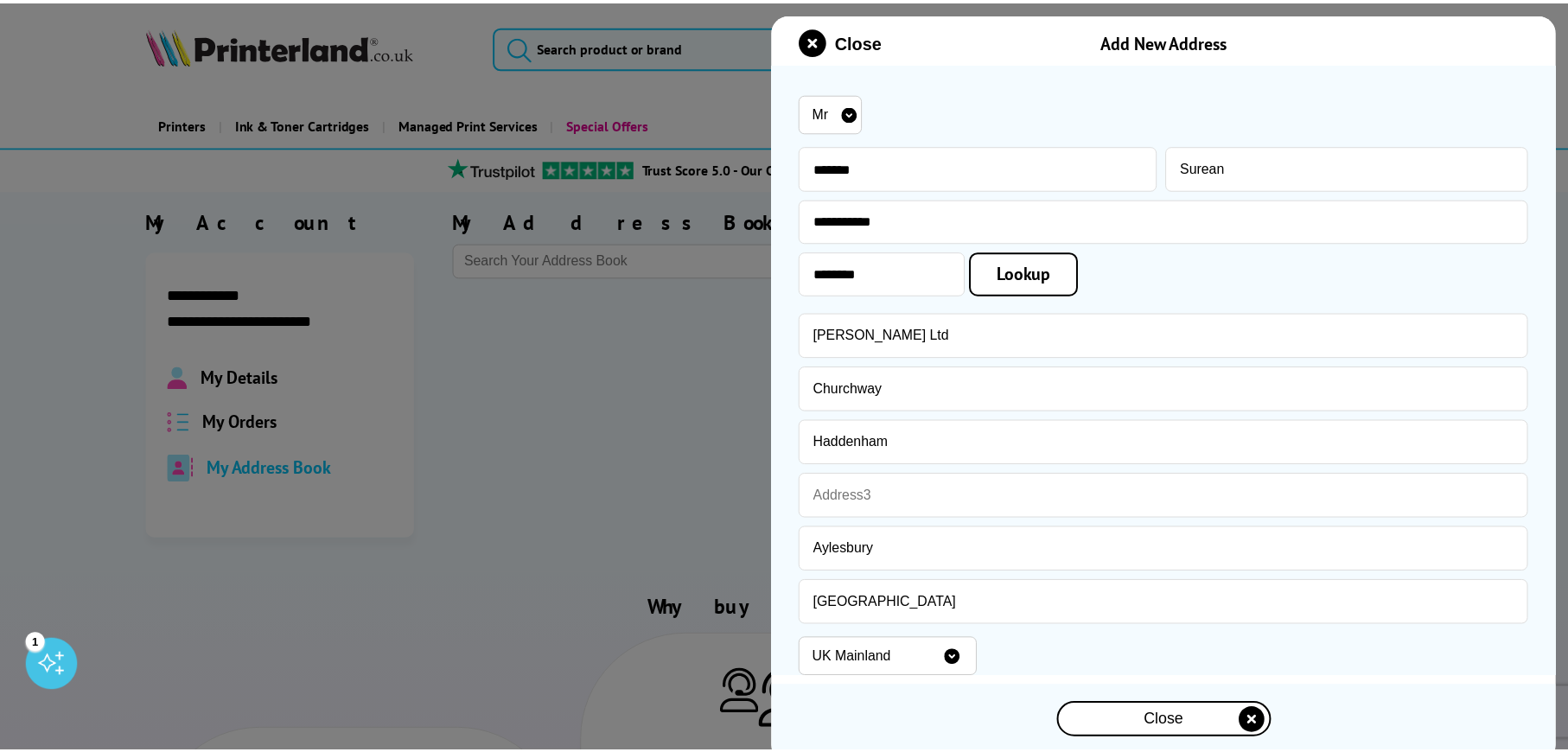
scroll to position [166, 0]
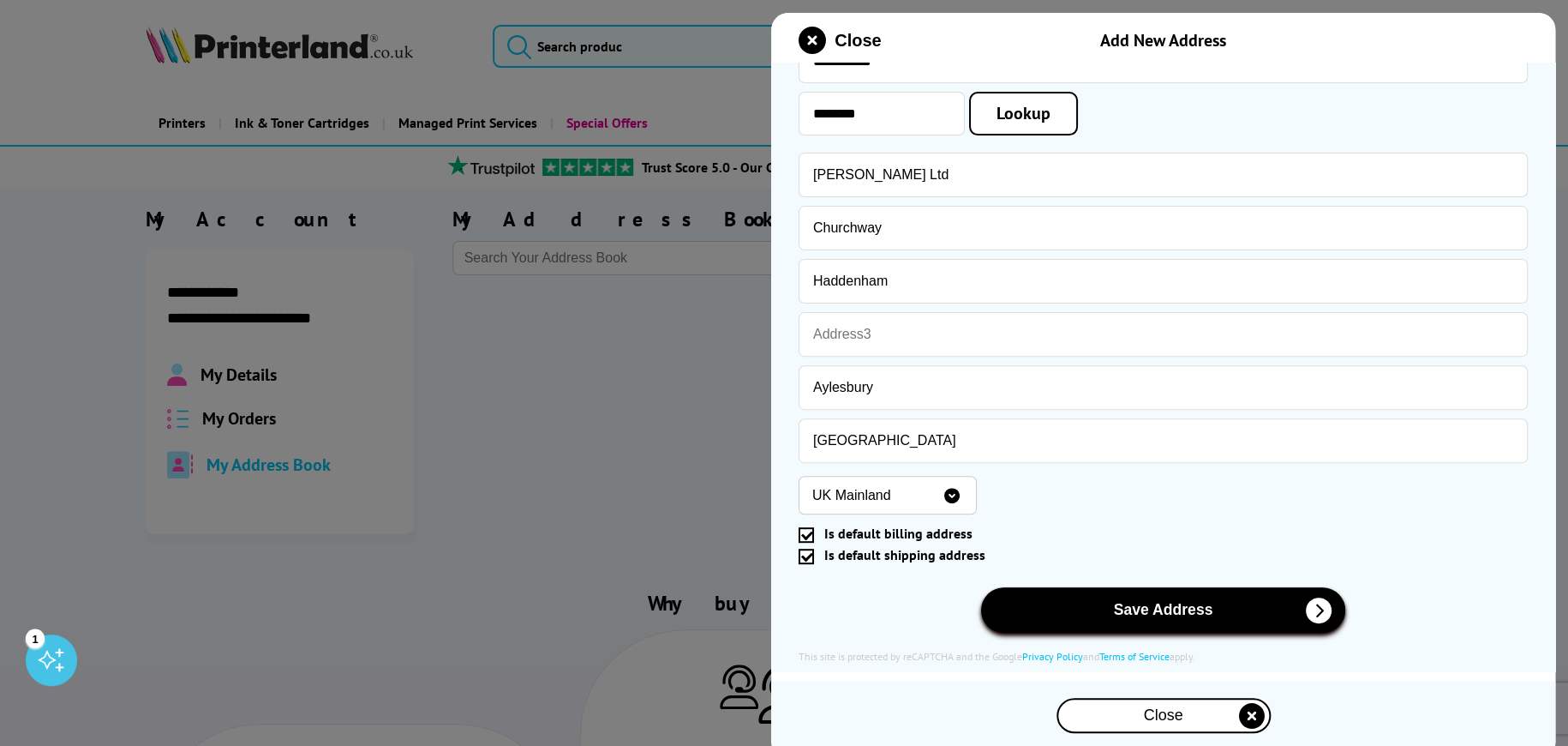
click at [1162, 611] on button "Save Address" at bounding box center [1164, 609] width 365 height 45
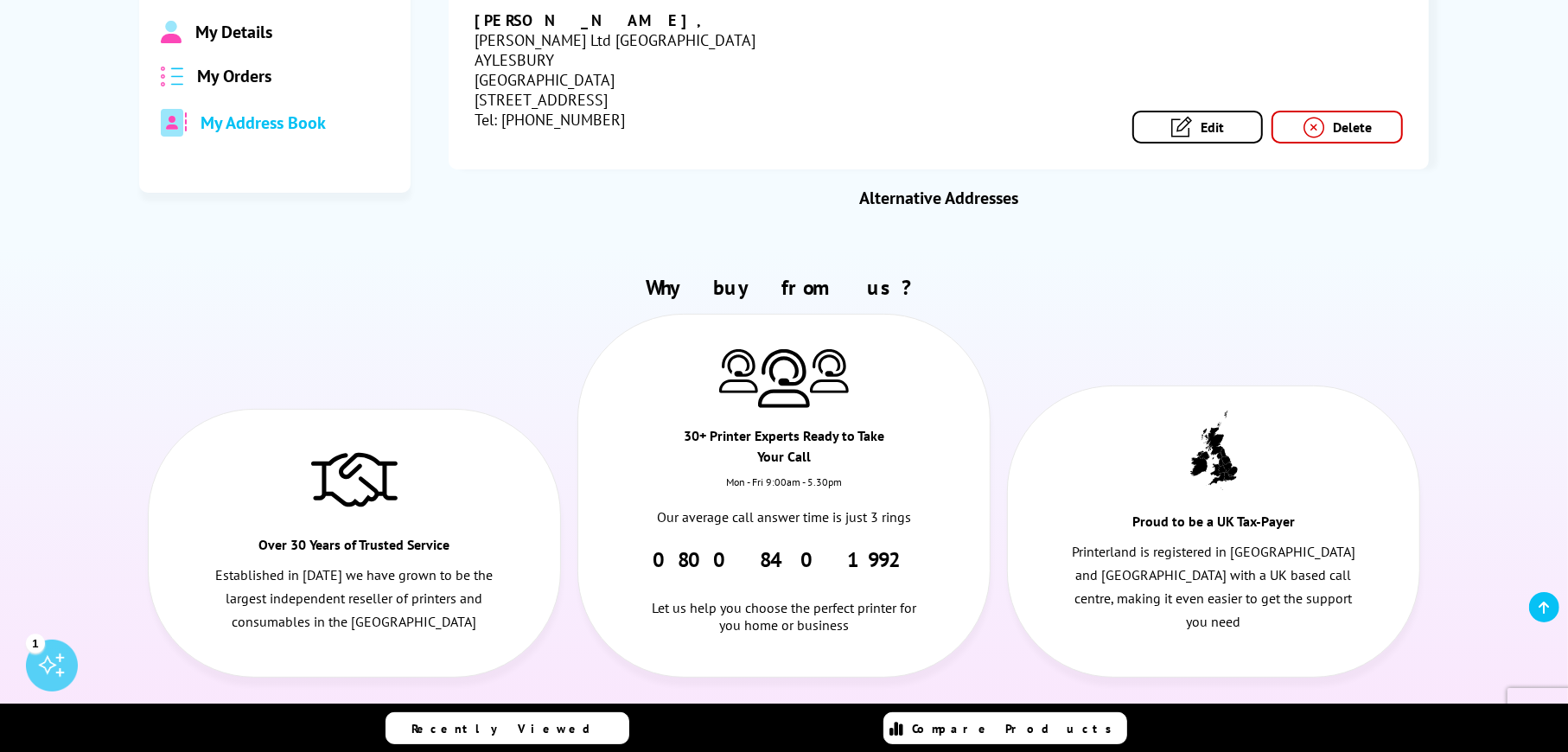
scroll to position [0, 0]
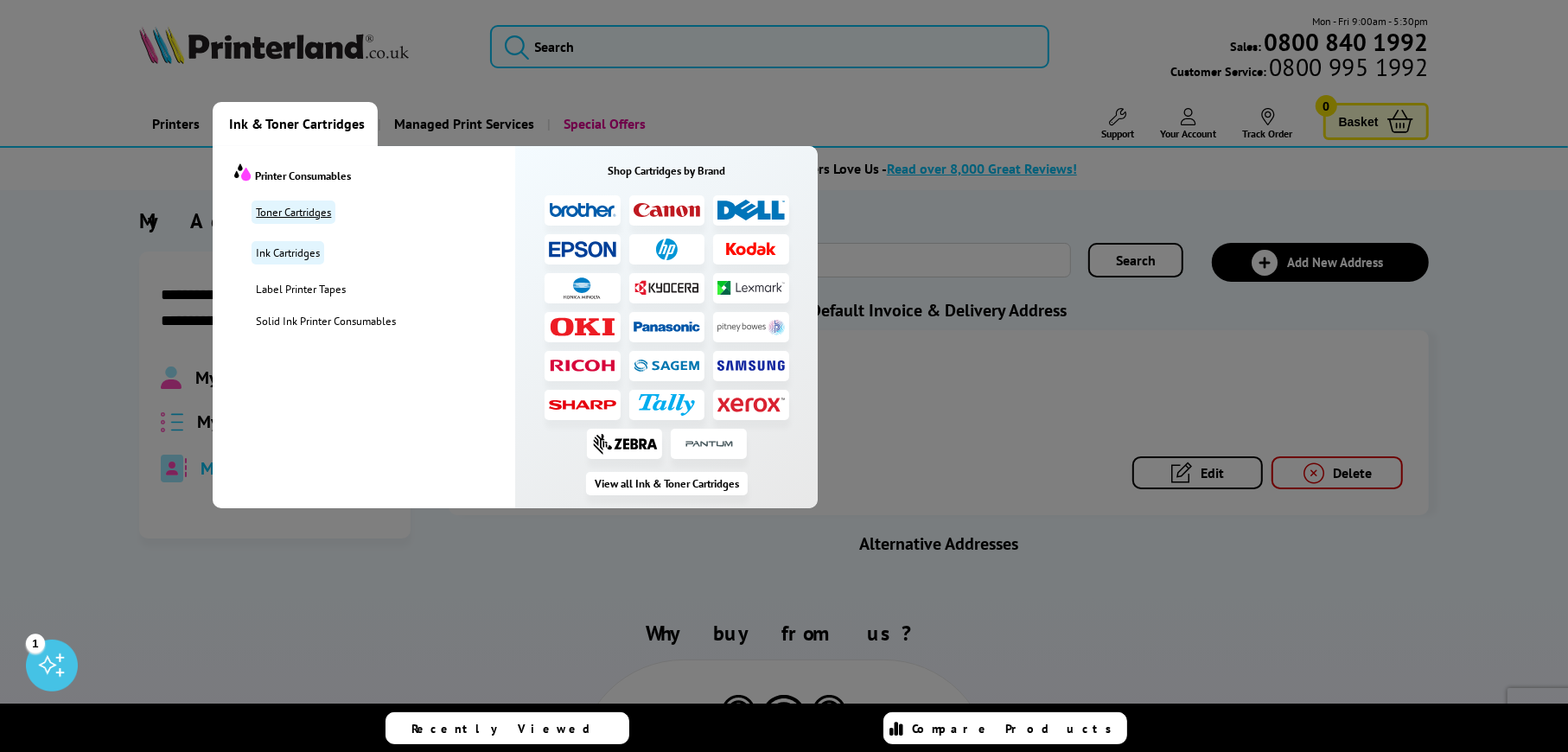
click at [282, 212] on link "Toner Cartridges" at bounding box center [293, 212] width 84 height 23
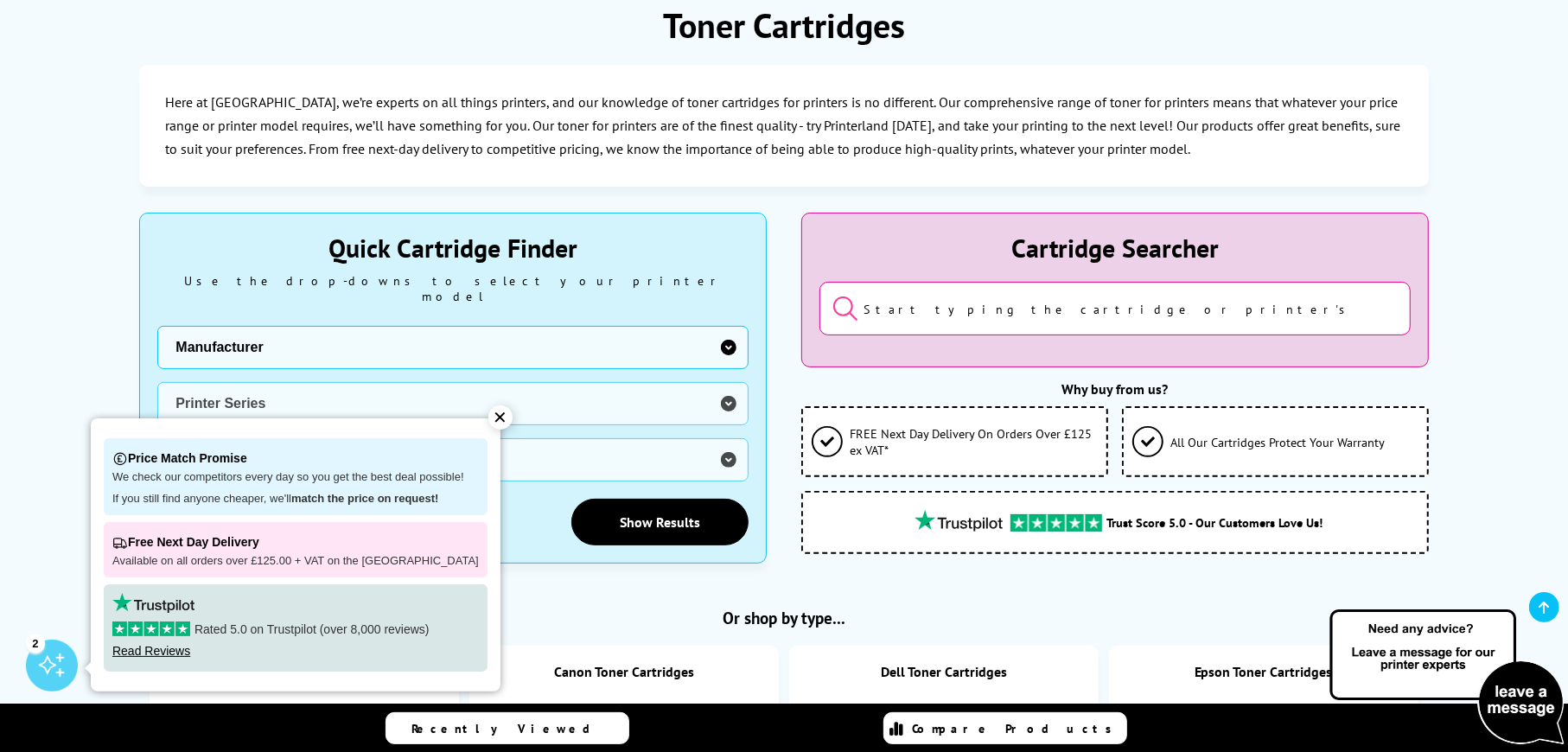
scroll to position [432, 0]
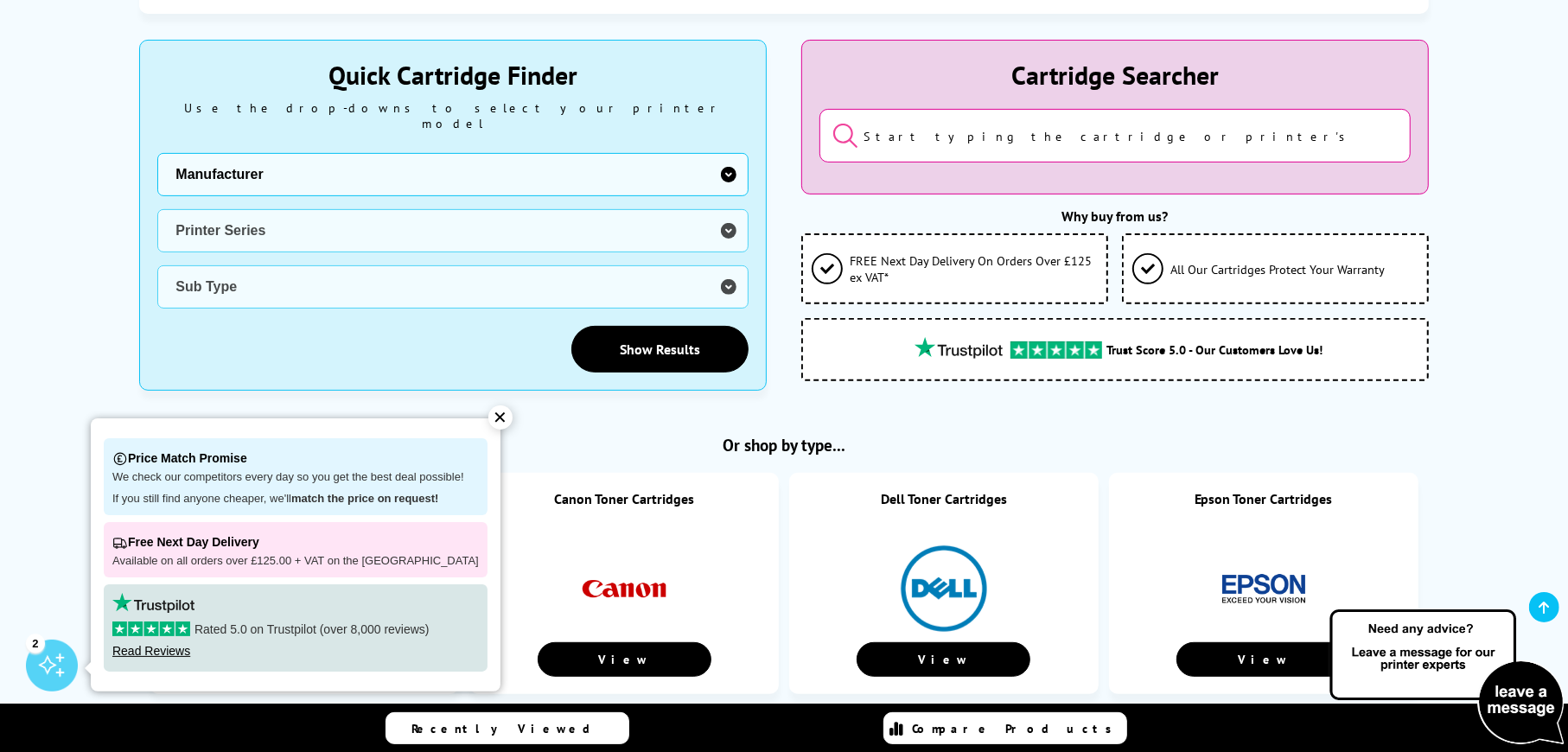
click at [489, 419] on div "✕" at bounding box center [500, 416] width 24 height 24
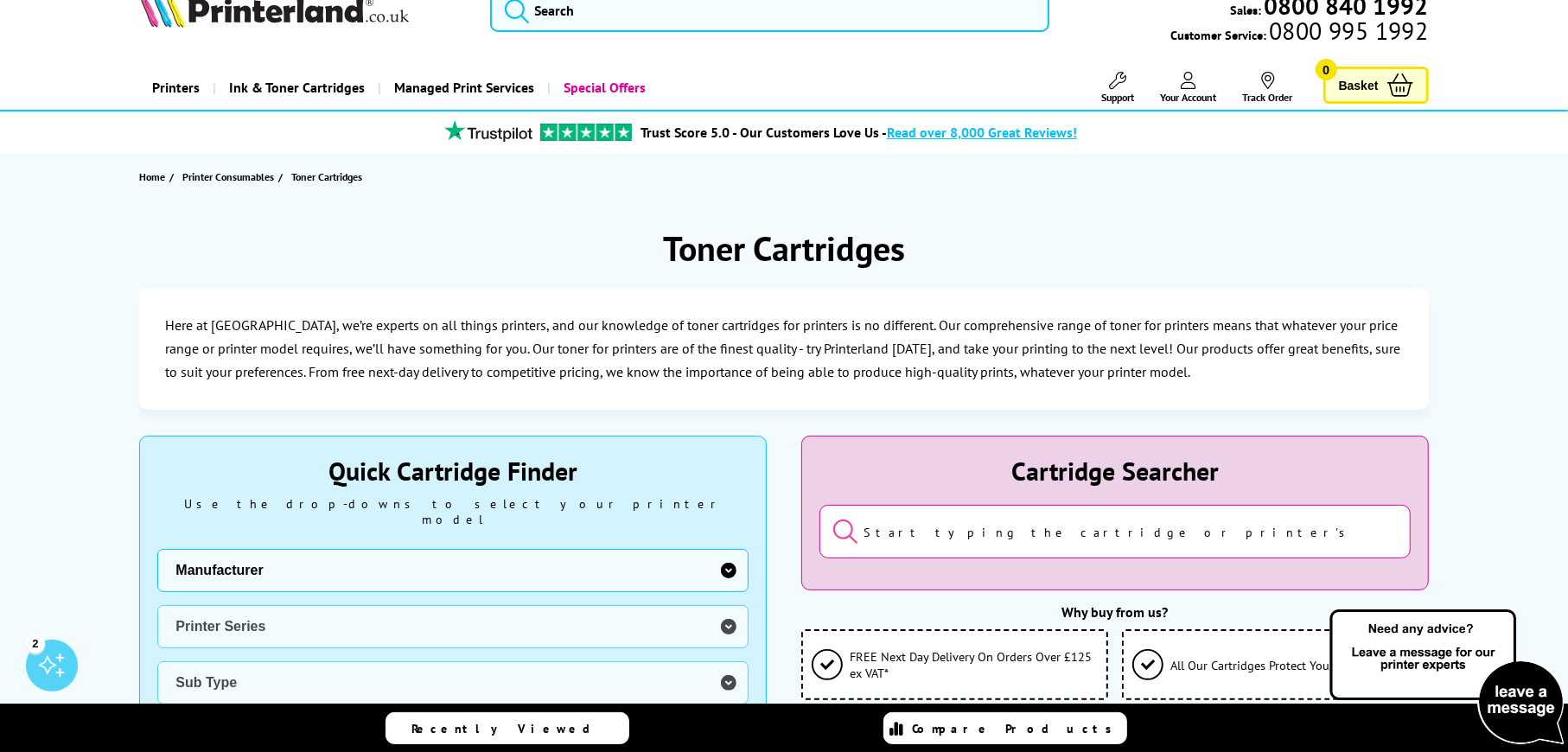
scroll to position [0, 0]
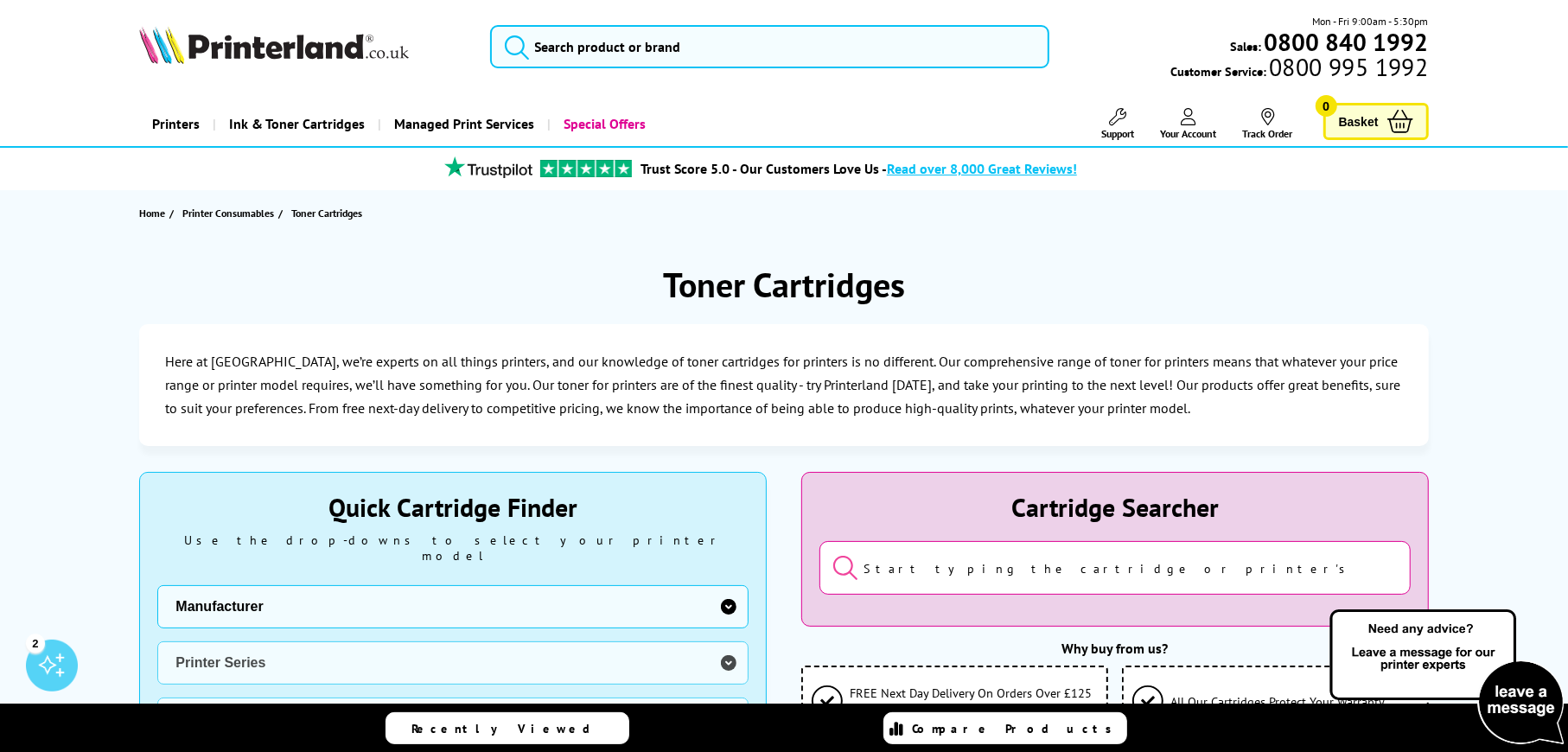
click at [1193, 113] on icon at bounding box center [1188, 117] width 16 height 18
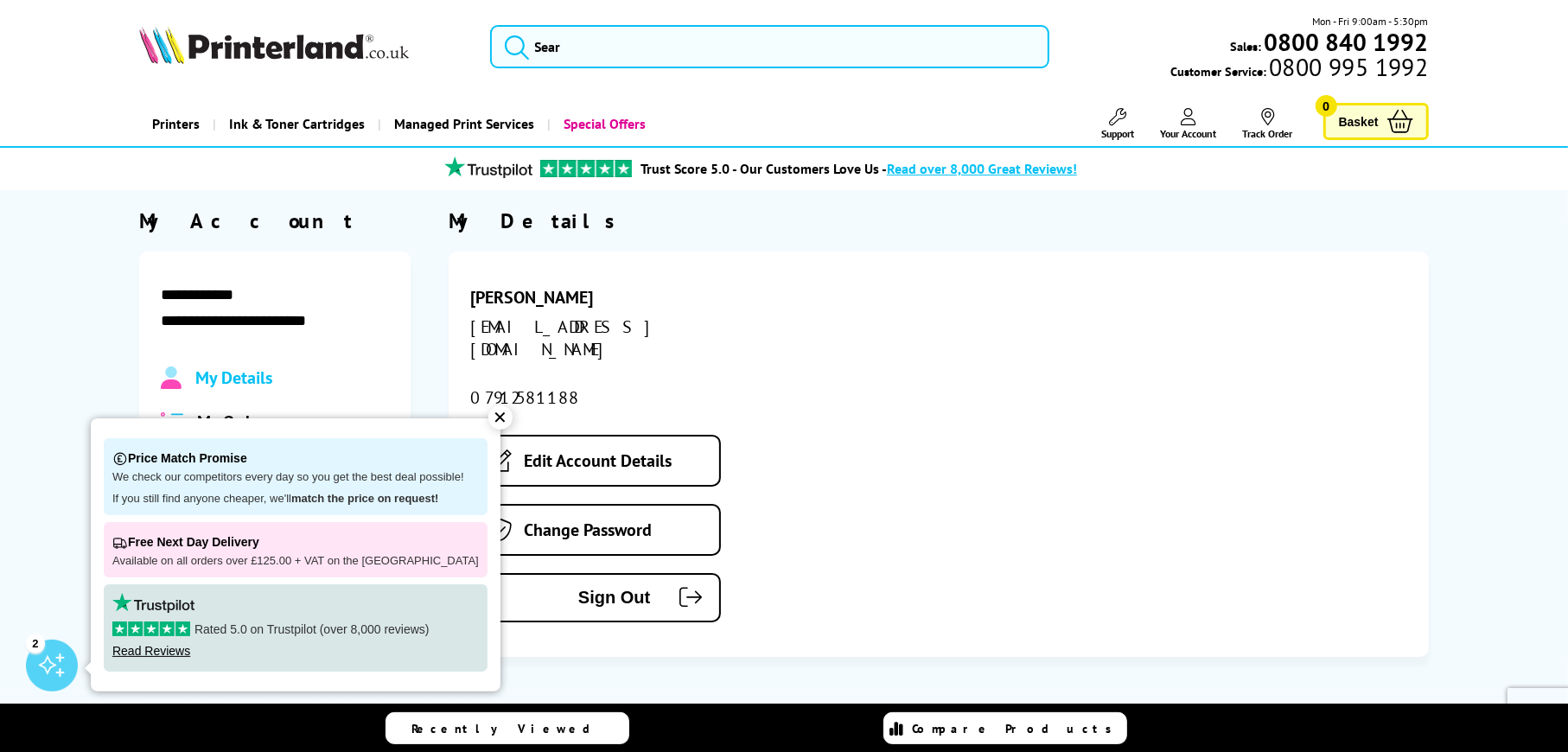
click at [489, 412] on div "✕" at bounding box center [500, 416] width 24 height 24
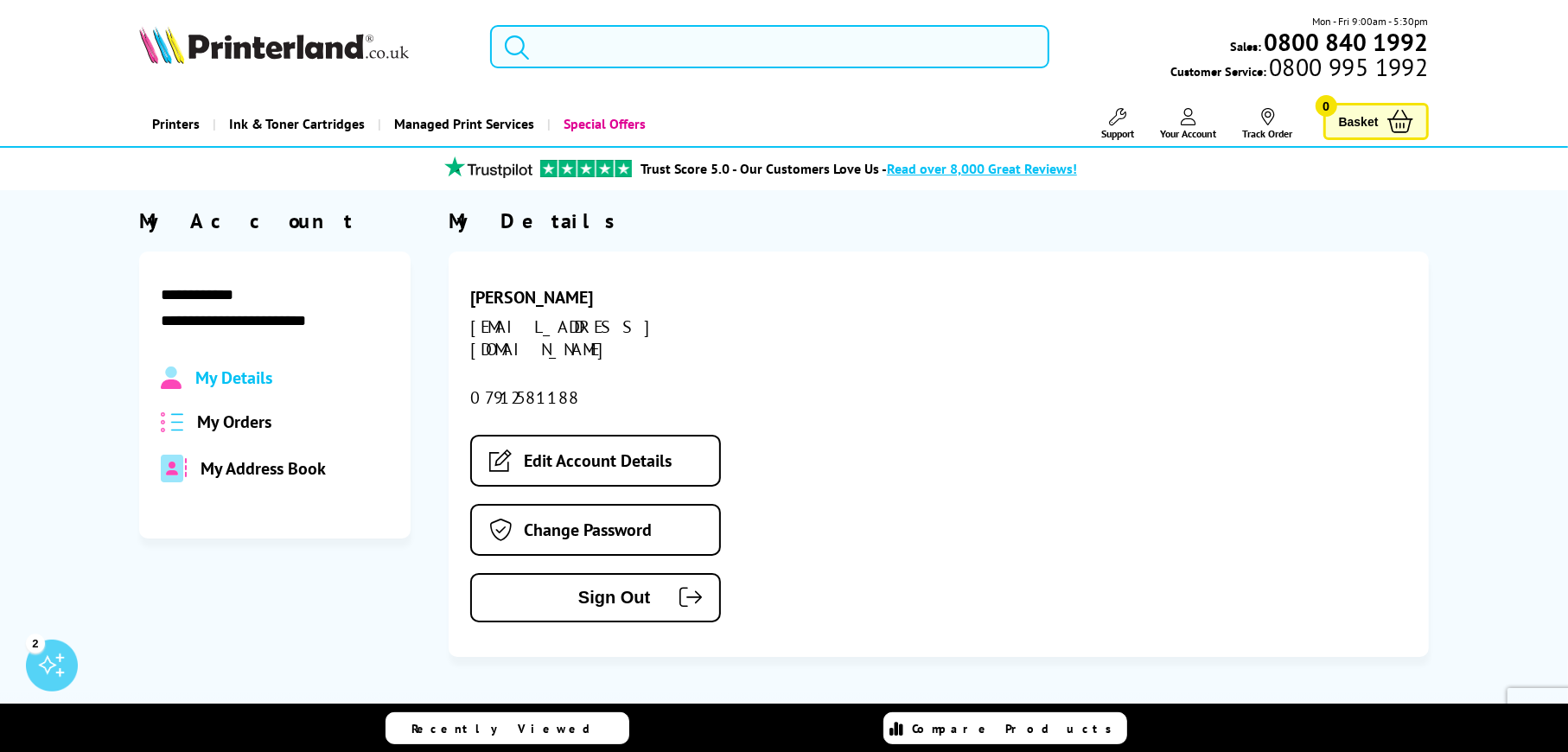
drag, startPoint x: 1284, startPoint y: 381, endPoint x: 1579, endPoint y: 14, distance: 470.9
click at [1284, 380] on div "eswaran surean accounts@ivormiles.co.uk 07912581188 Edit Account Details Change…" at bounding box center [938, 453] width 979 height 405
